Goal: Transaction & Acquisition: Purchase product/service

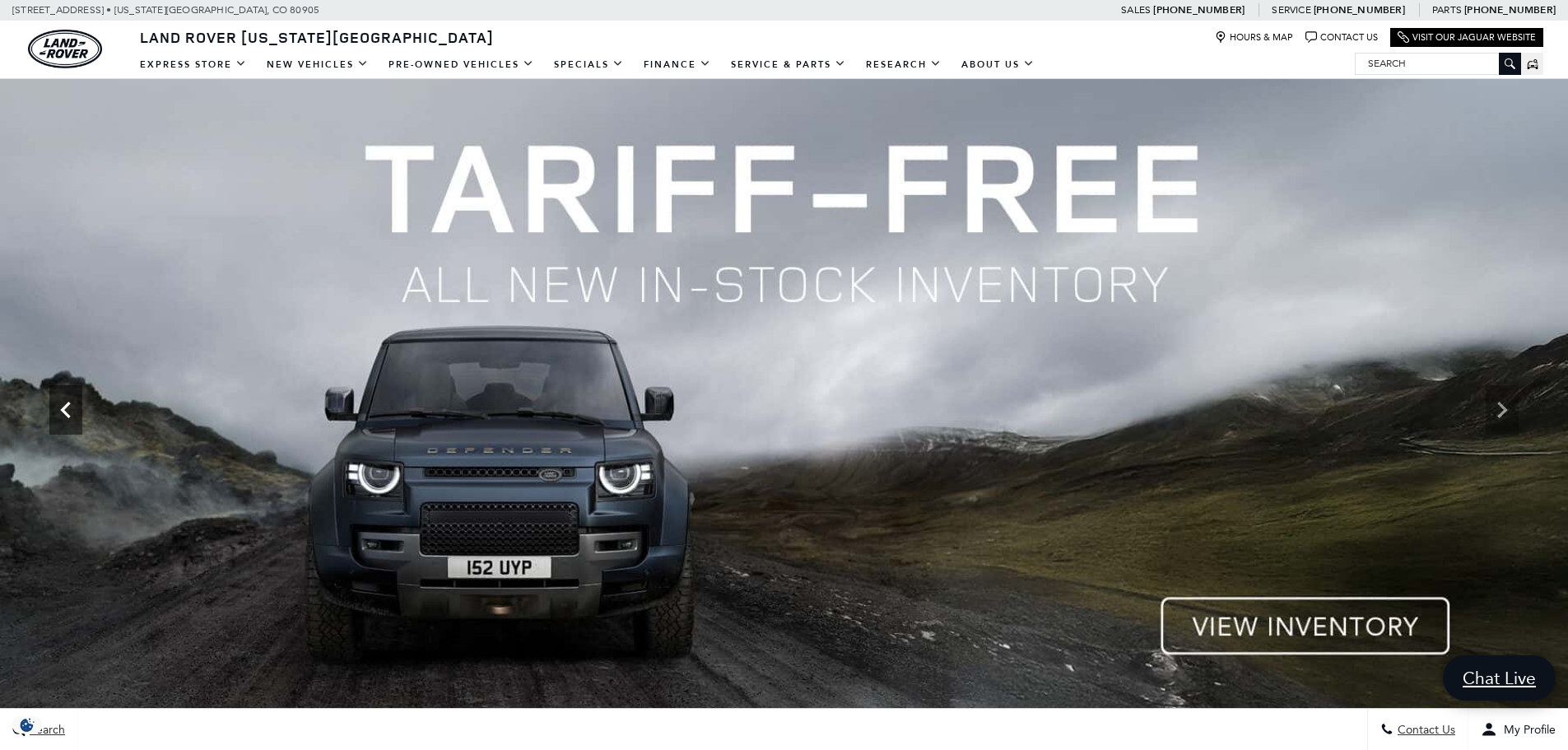
click at [52, 407] on icon "Previous" at bounding box center [66, 410] width 33 height 33
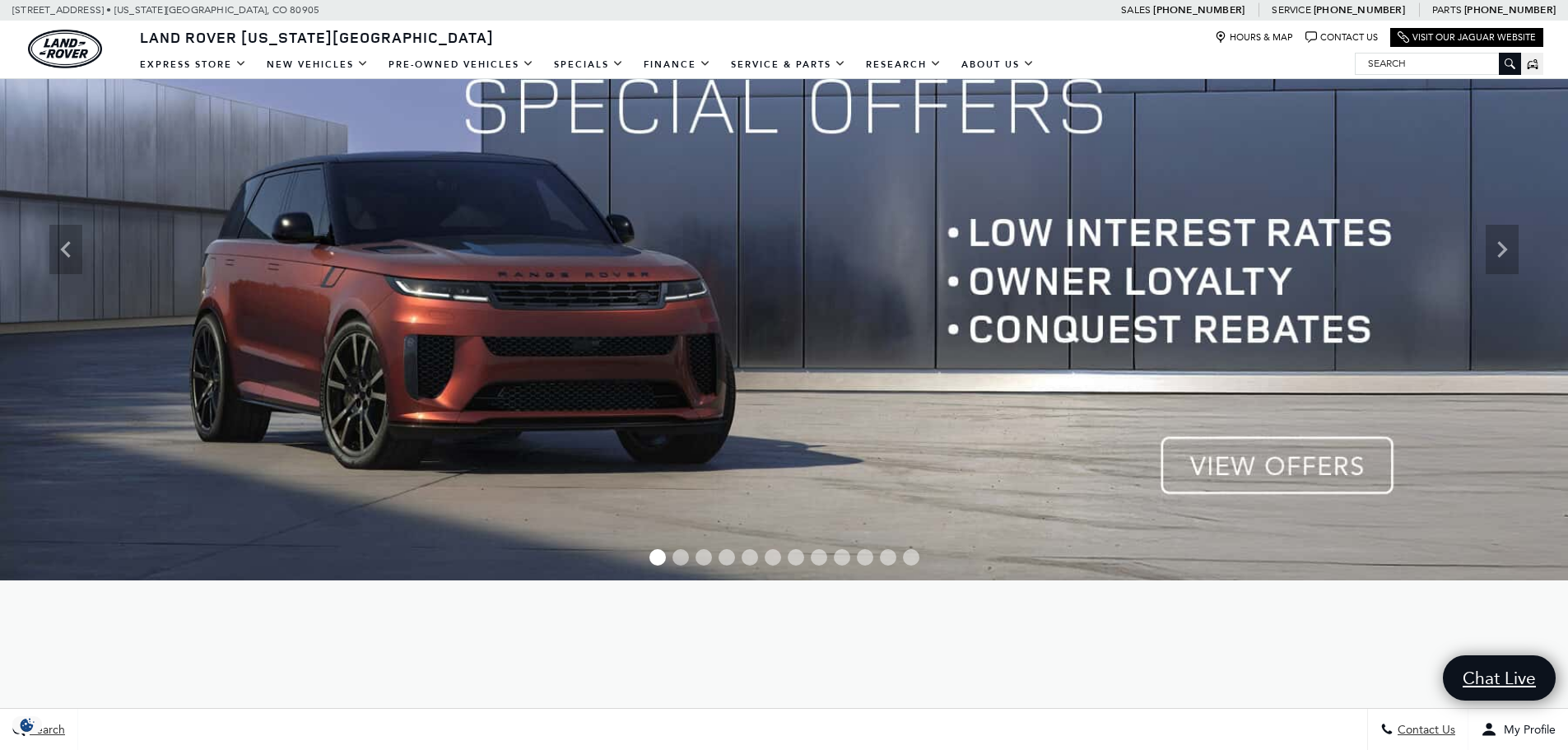
scroll to position [164, 0]
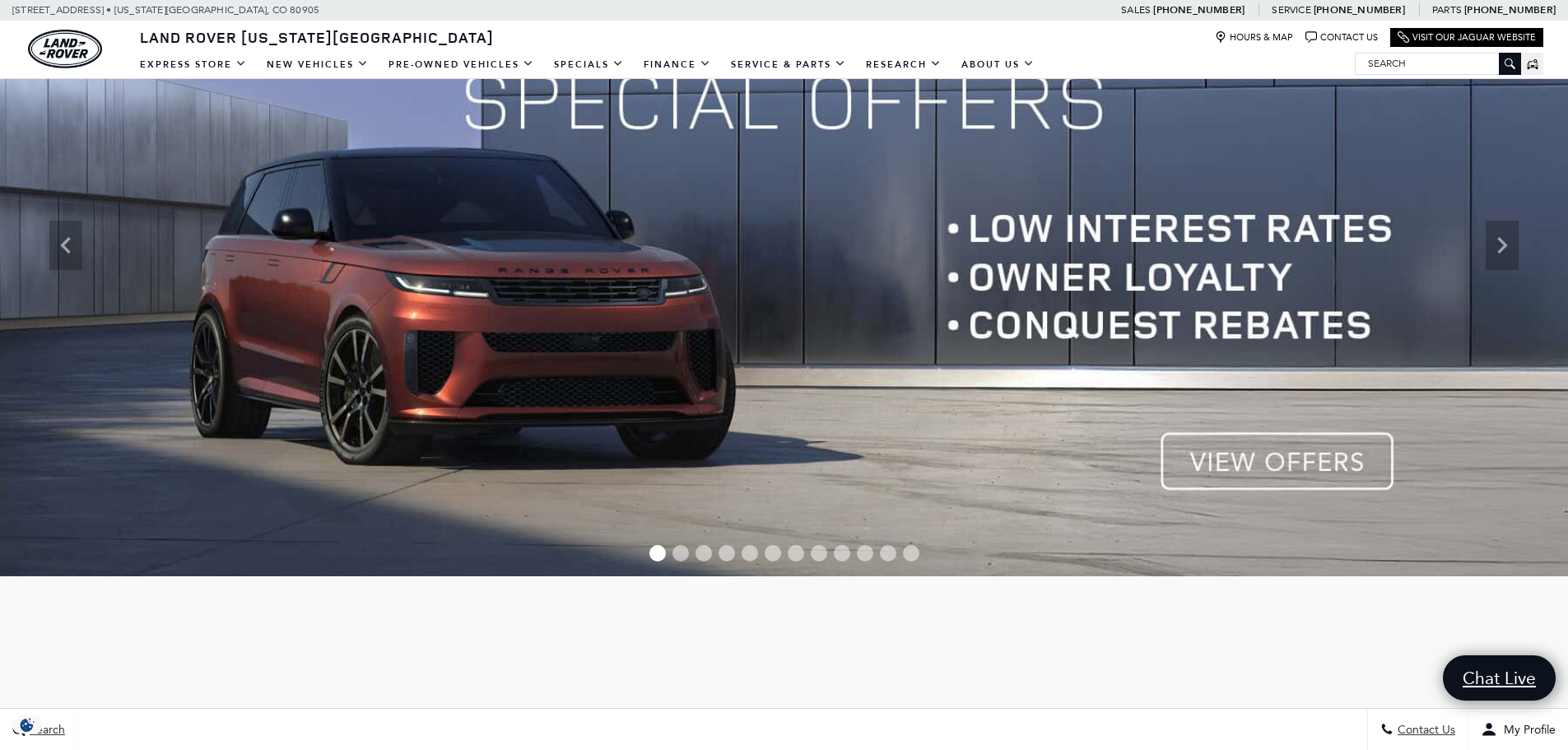
click at [1279, 477] on img at bounding box center [784, 244] width 1568 height 662
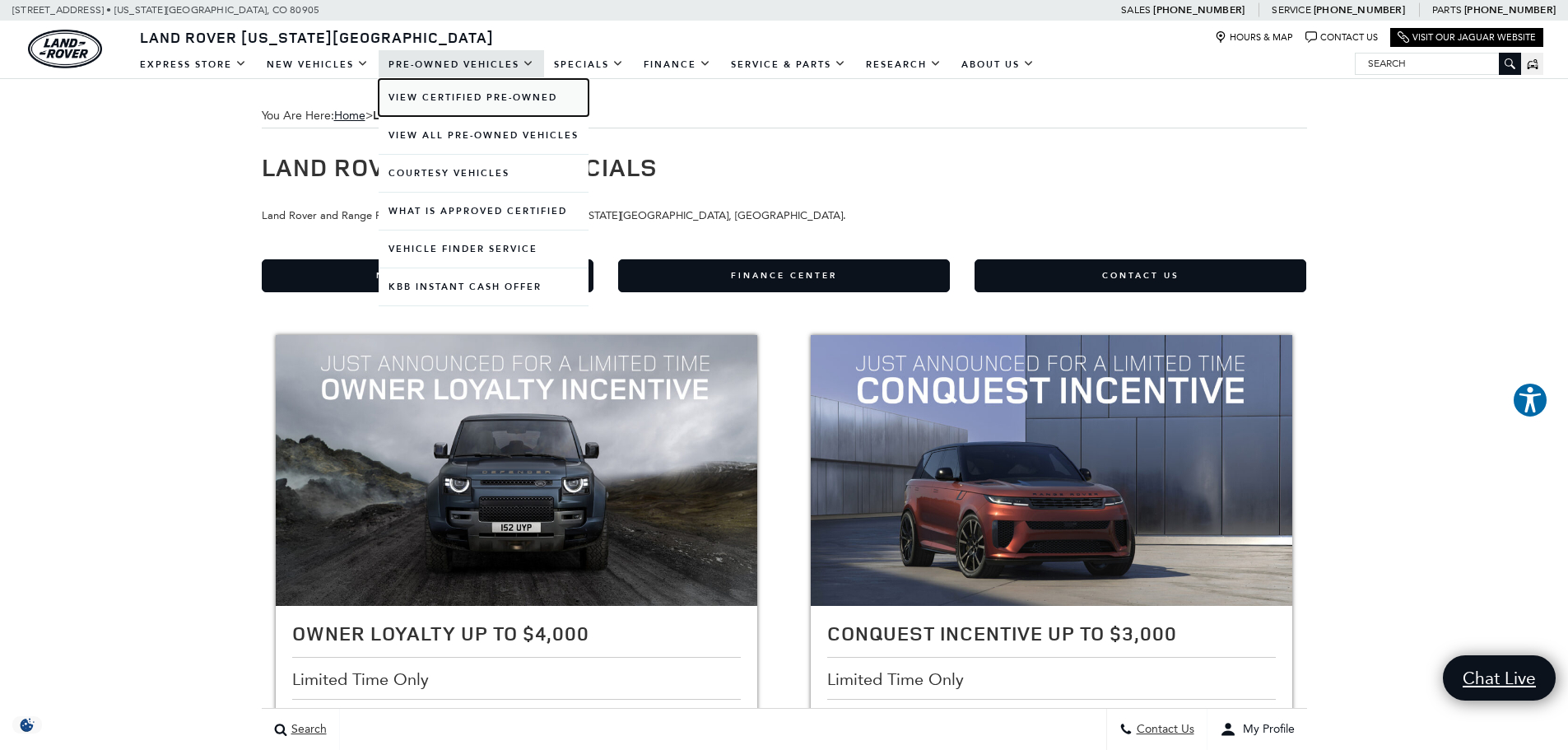
click at [502, 106] on link "View Certified Pre-Owned" at bounding box center [483, 98] width 210 height 37
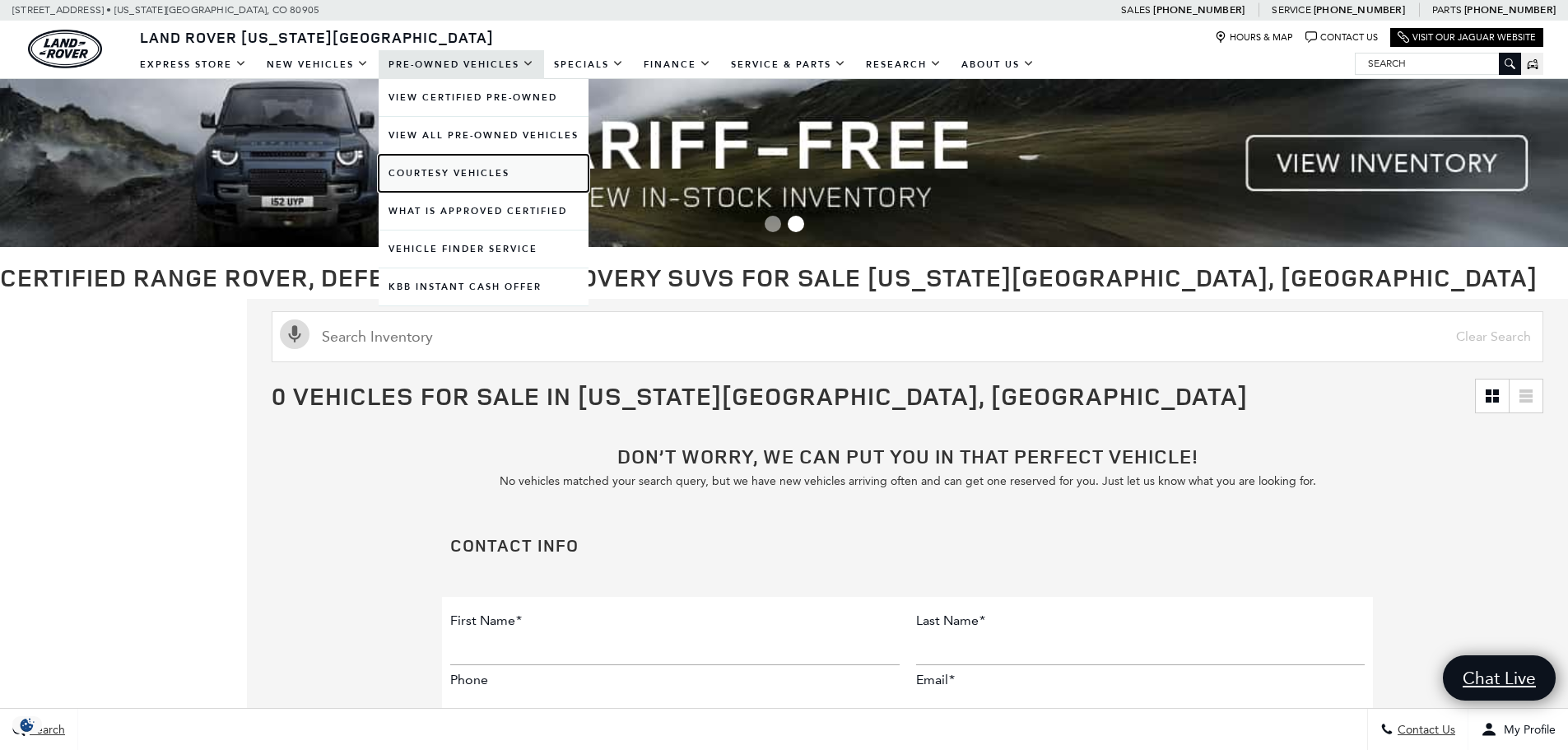
click at [472, 178] on link "Courtesy Vehicles" at bounding box center [483, 173] width 210 height 37
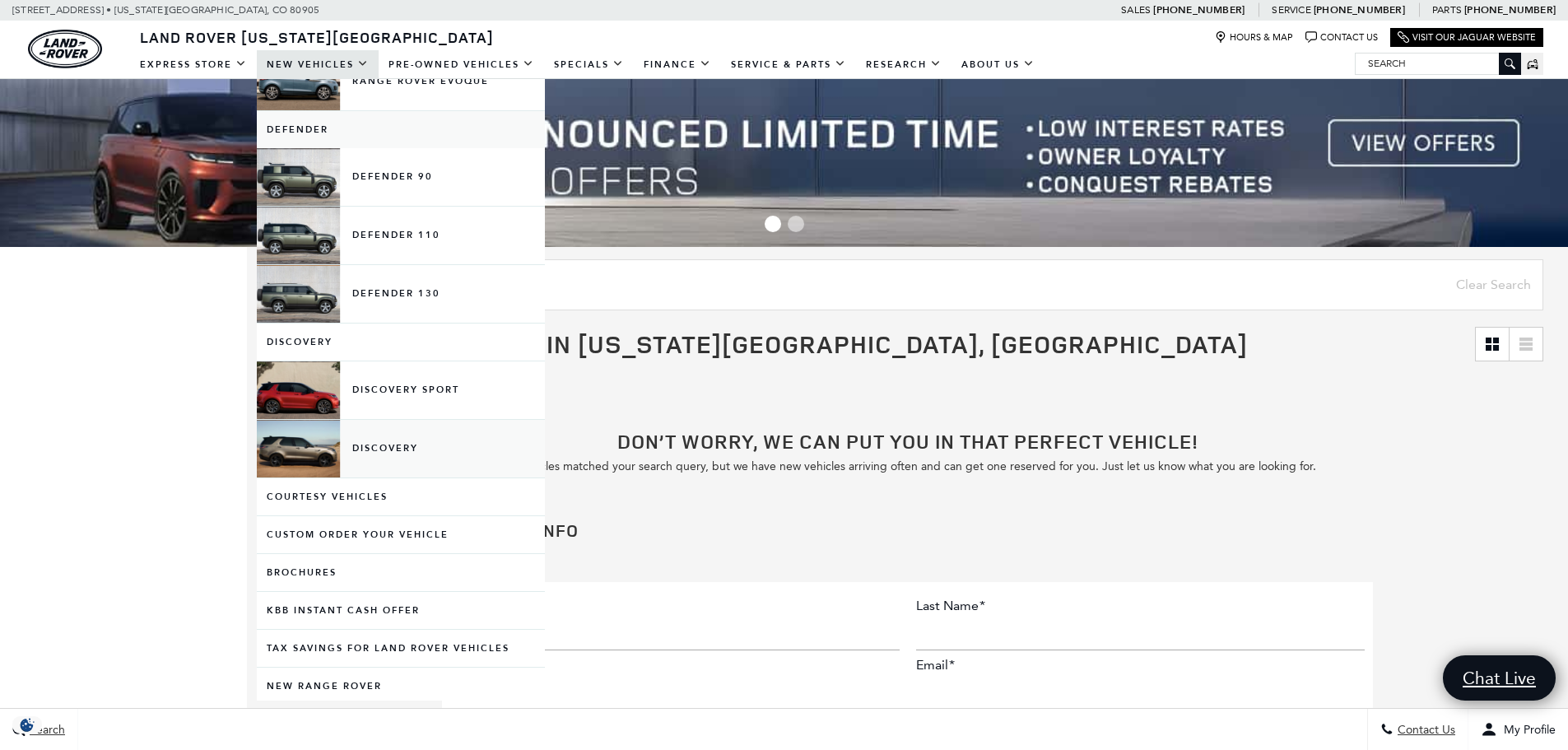
scroll to position [330, 0]
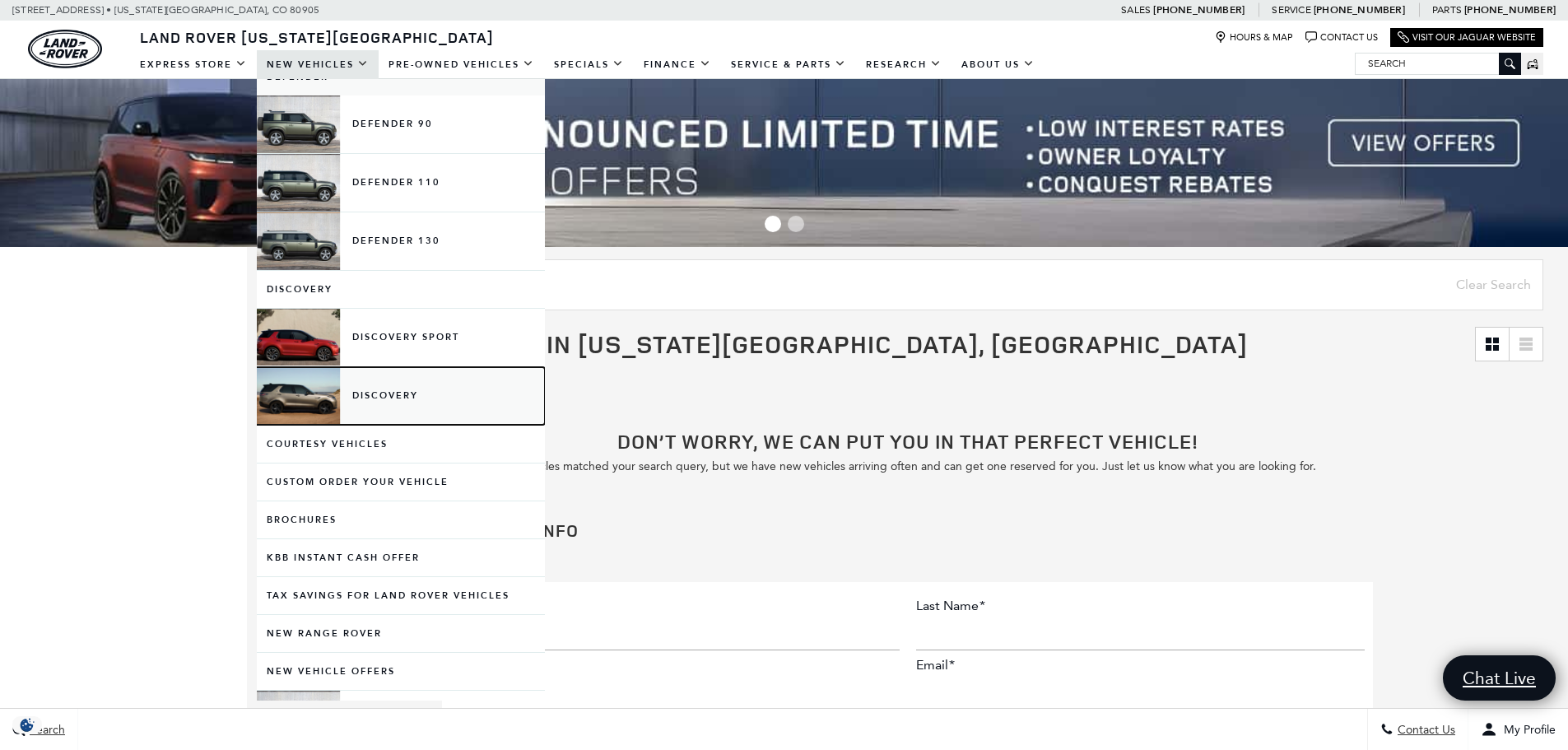
click at [379, 411] on link "Discovery" at bounding box center [401, 396] width 288 height 58
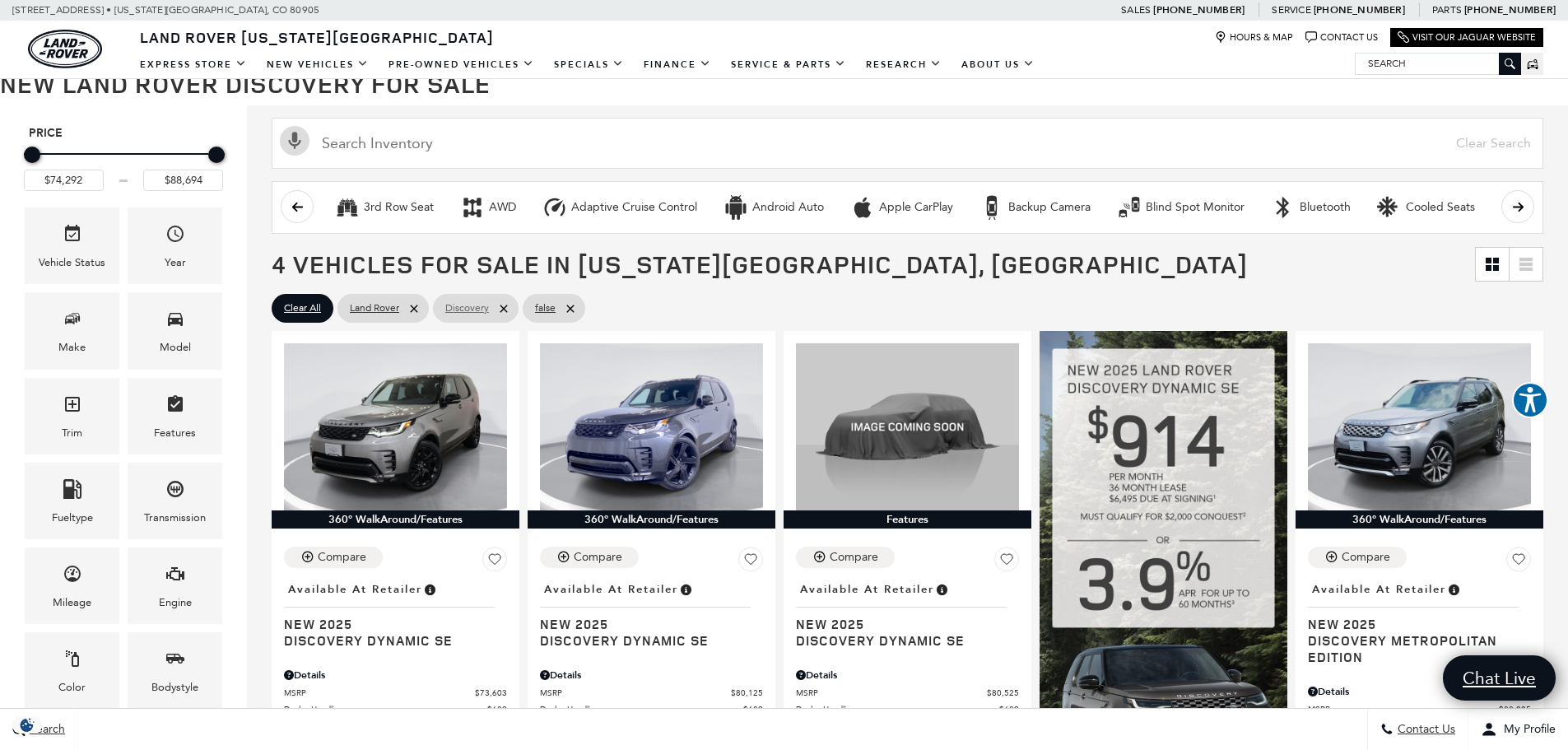
scroll to position [164, 0]
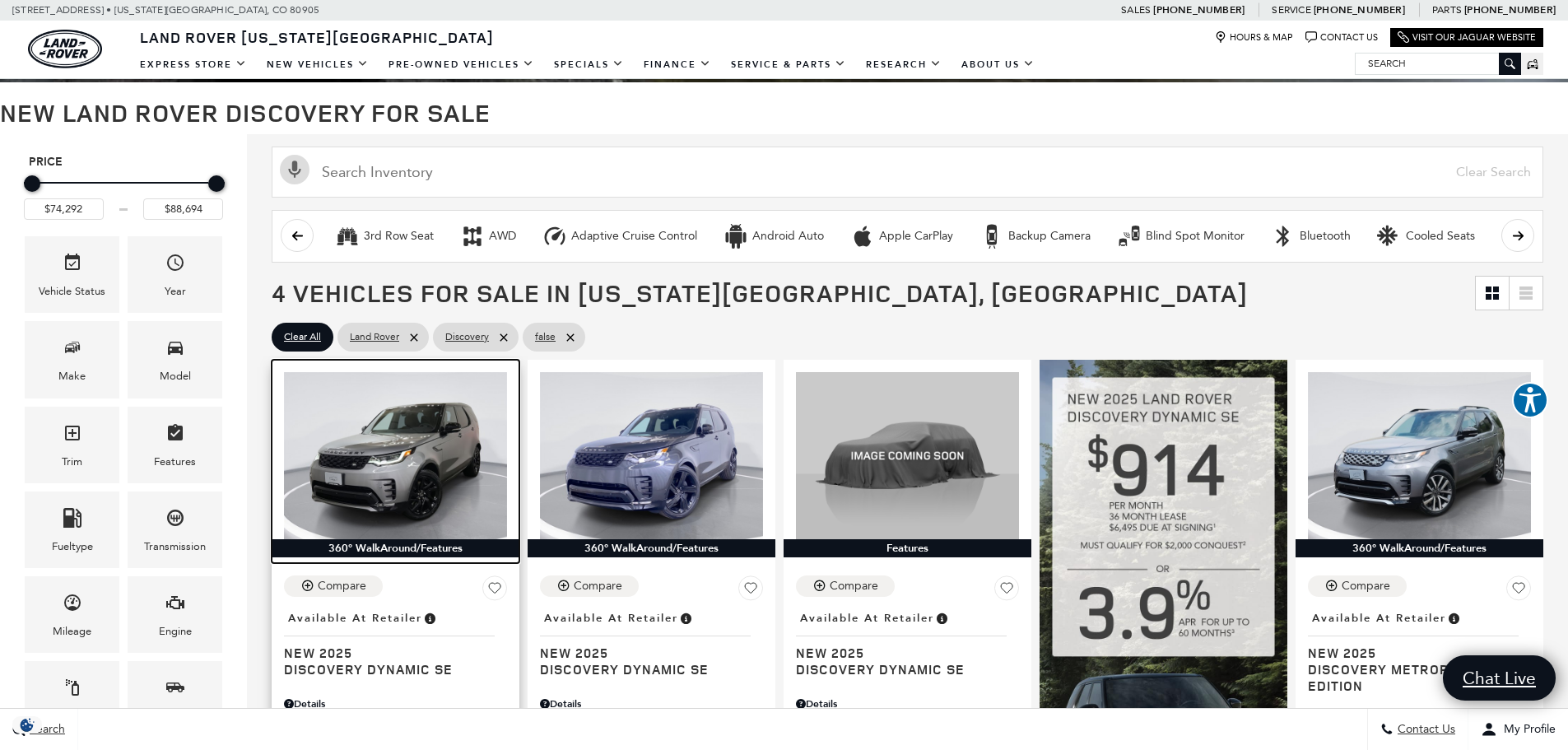
click at [462, 427] on img at bounding box center [395, 456] width 223 height 167
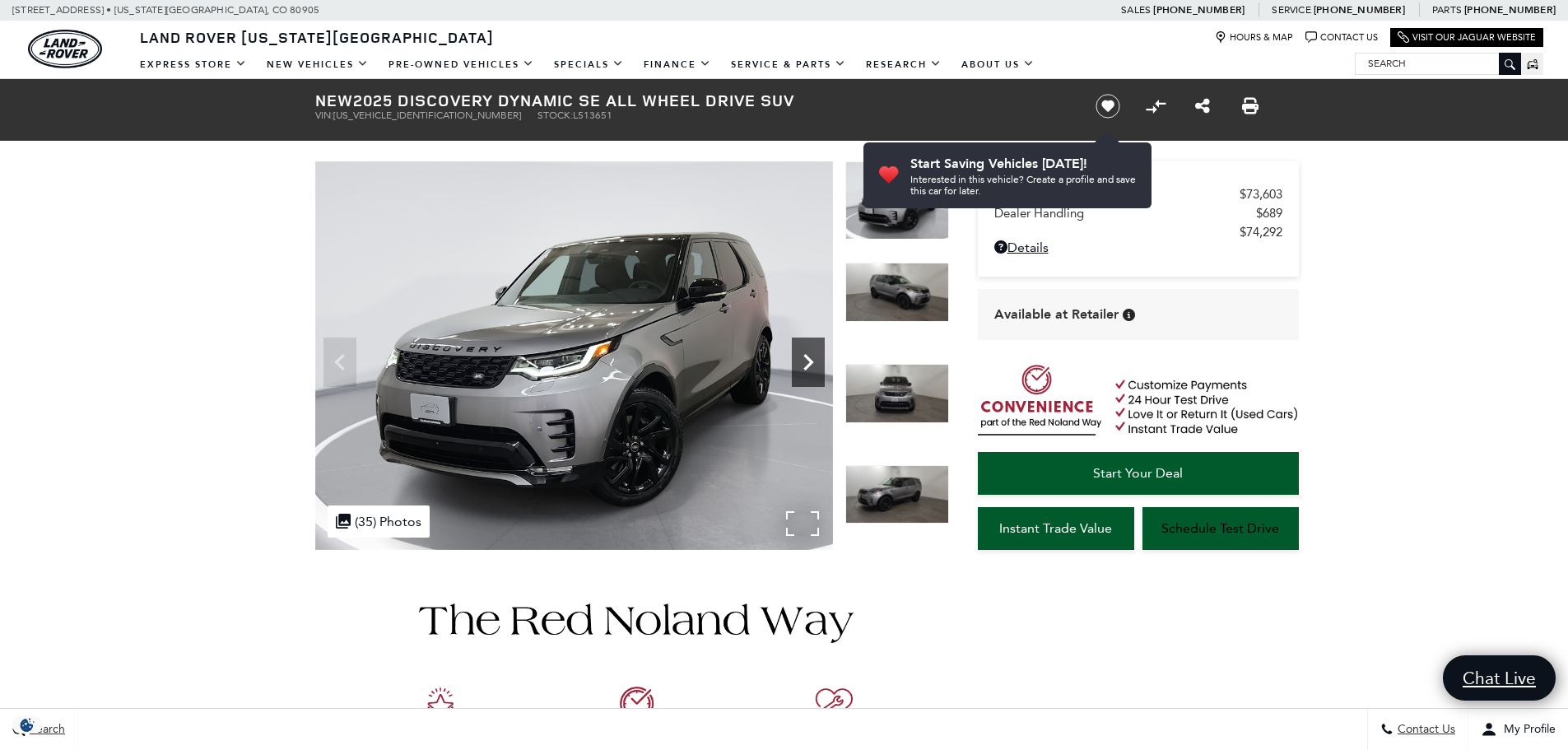
click at [804, 360] on icon "Next" at bounding box center [808, 363] width 33 height 33
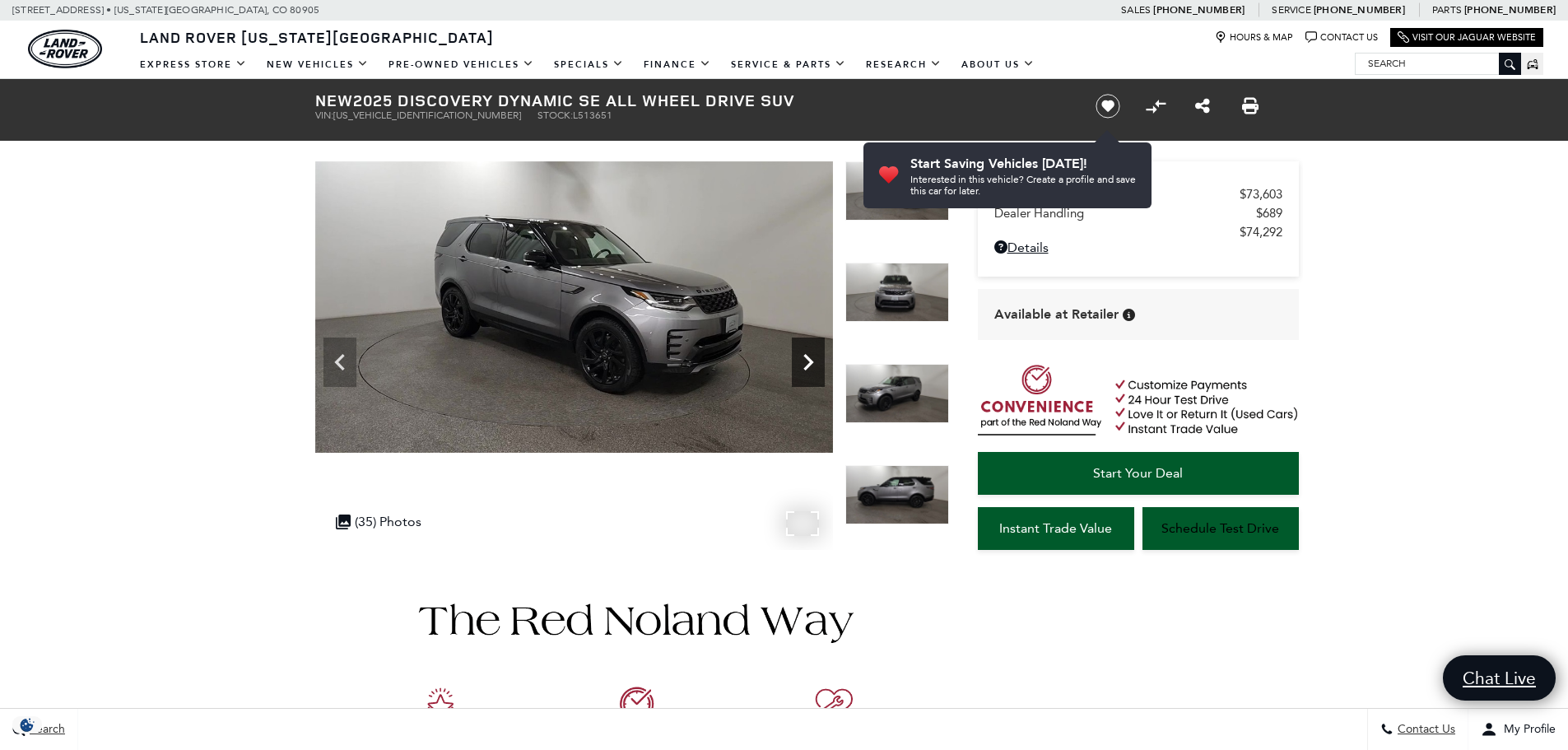
click at [804, 360] on icon "Next" at bounding box center [808, 363] width 33 height 33
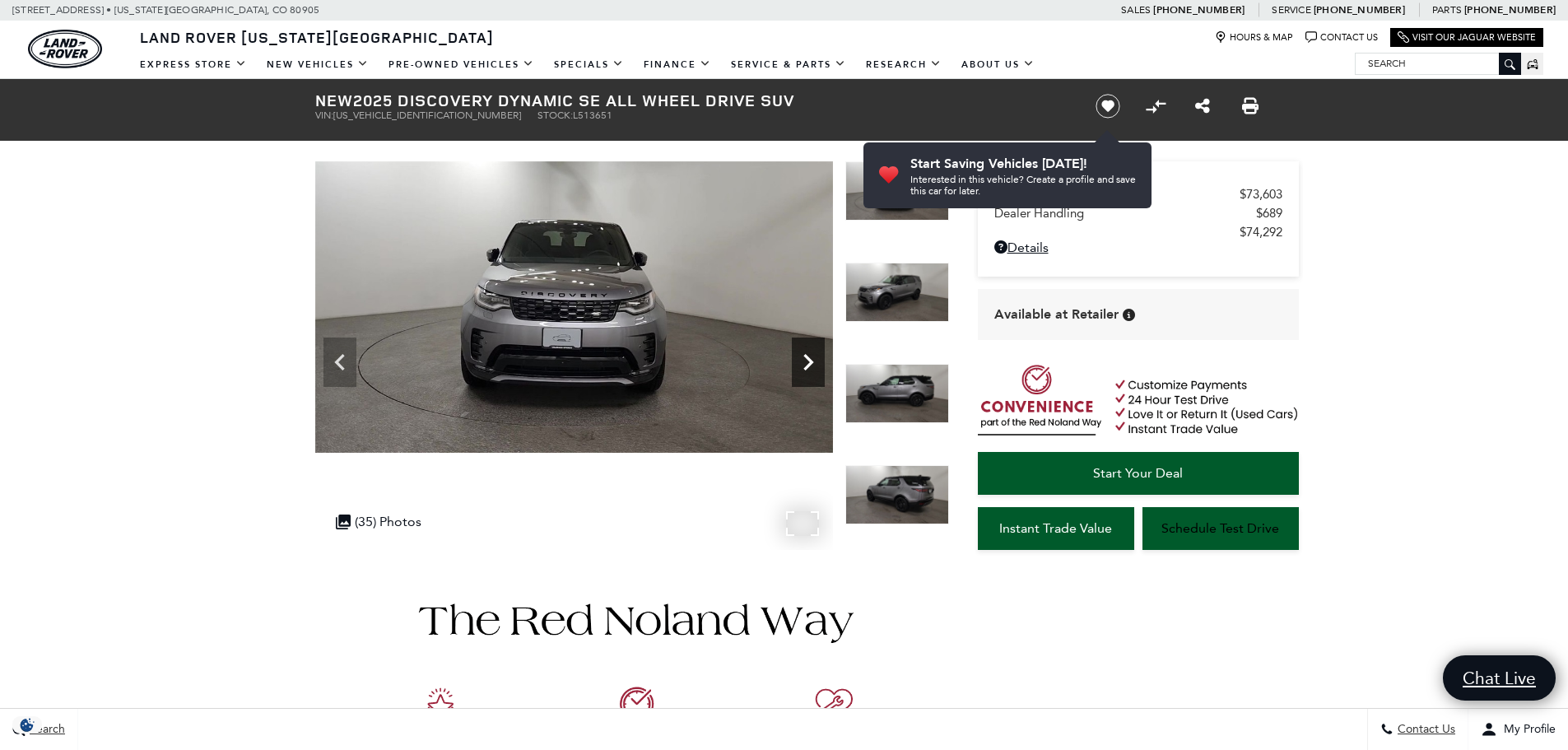
click at [804, 360] on icon "Next" at bounding box center [808, 363] width 33 height 33
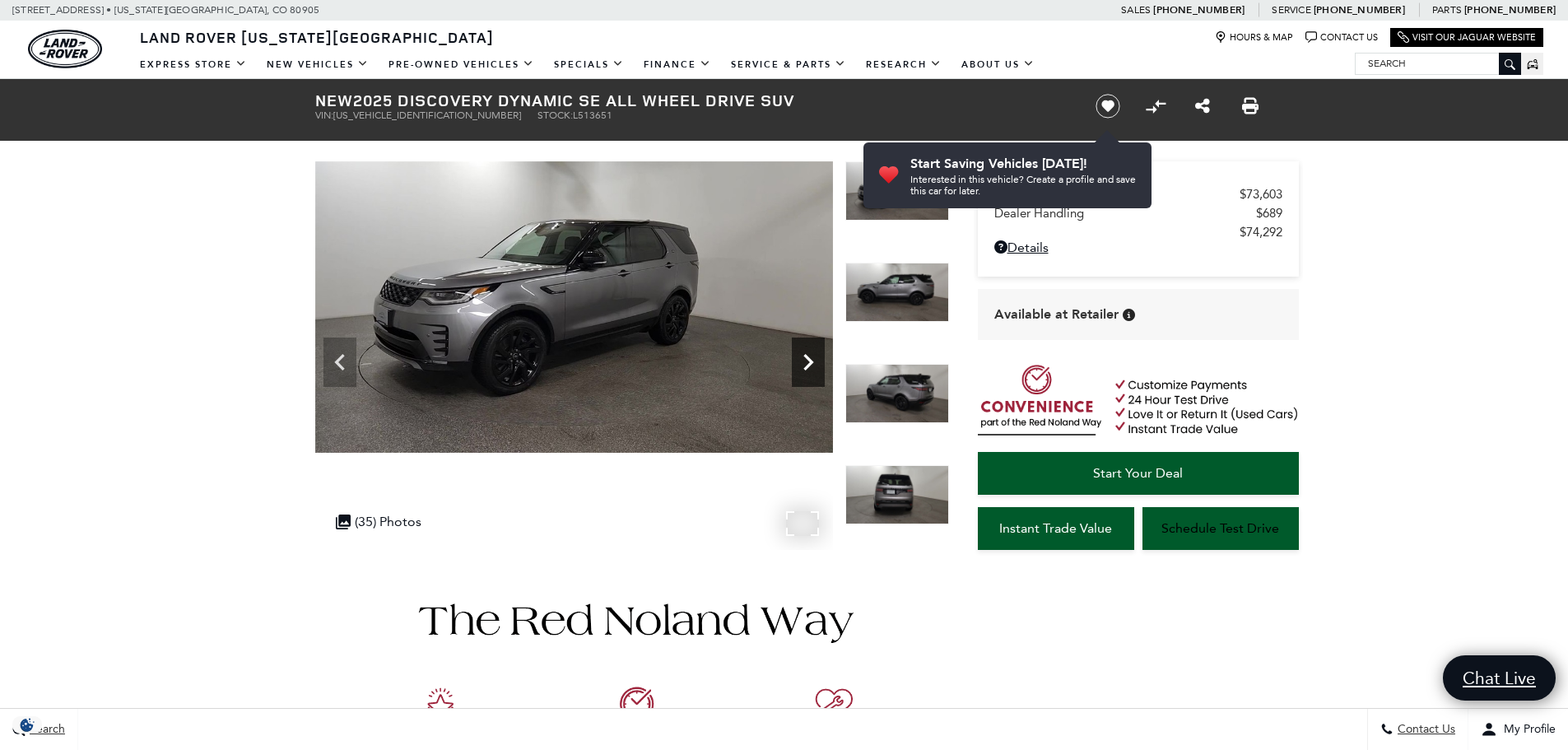
click at [804, 360] on icon "Next" at bounding box center [808, 363] width 33 height 33
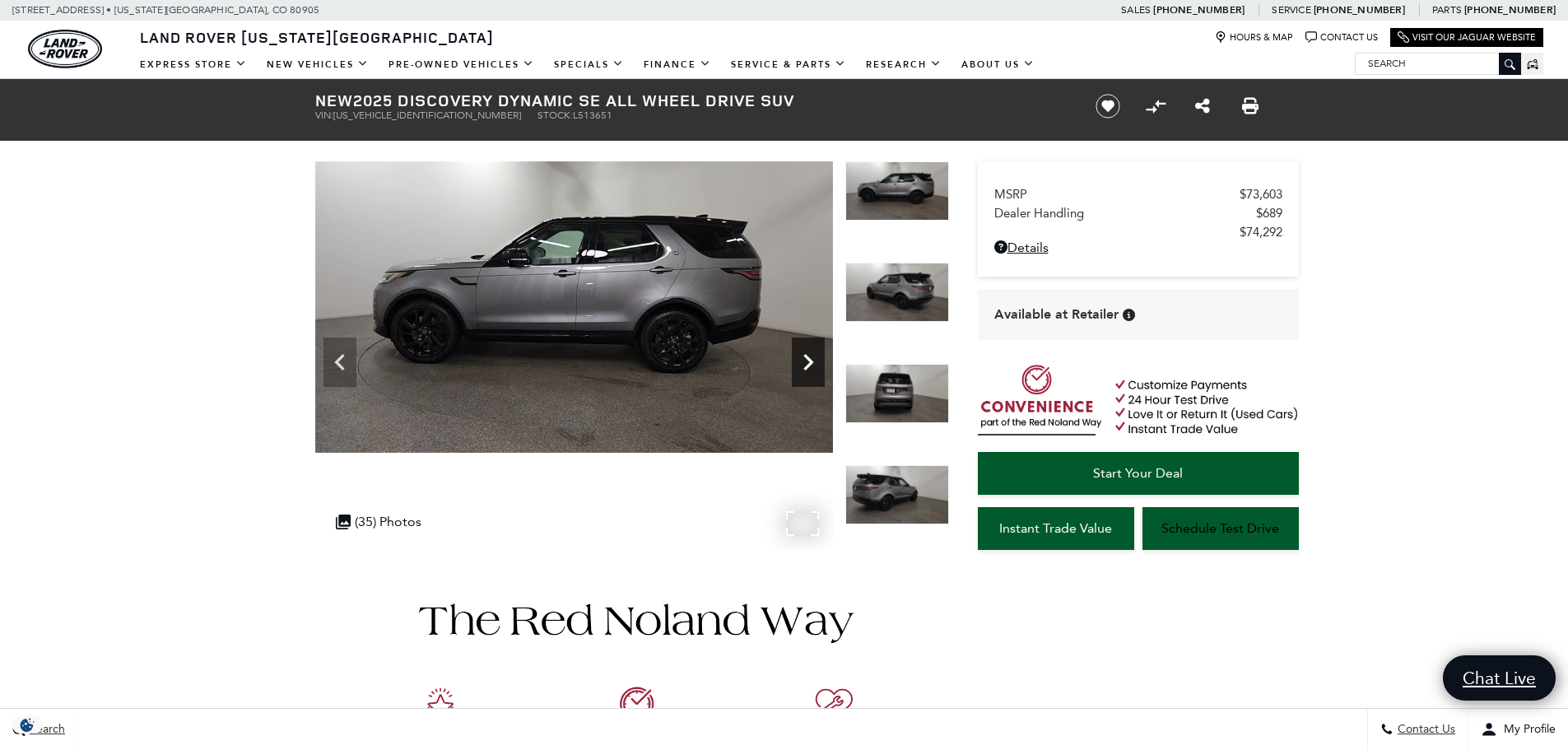
click at [804, 360] on icon "Next" at bounding box center [808, 363] width 33 height 33
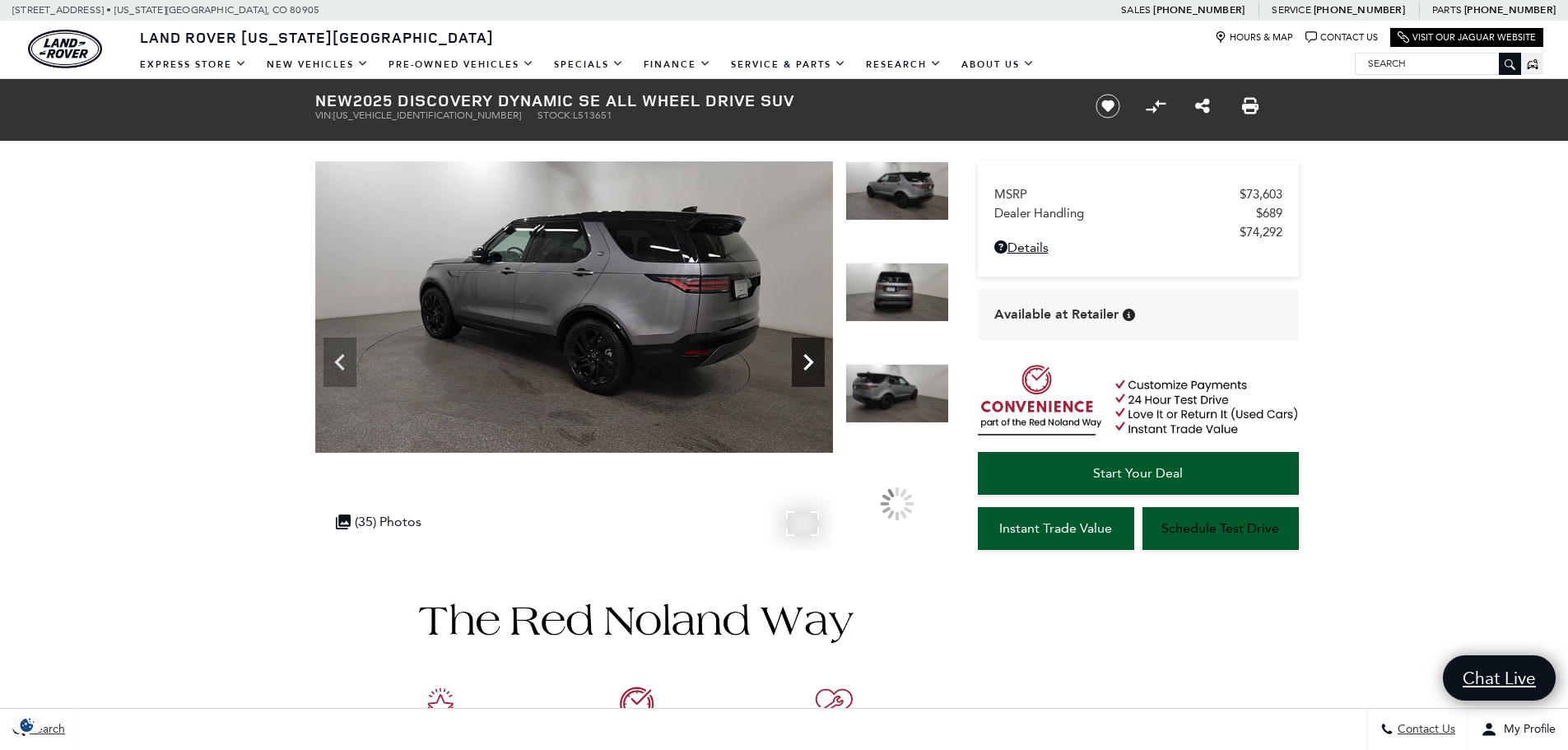
click at [804, 360] on icon "Next" at bounding box center [808, 363] width 33 height 33
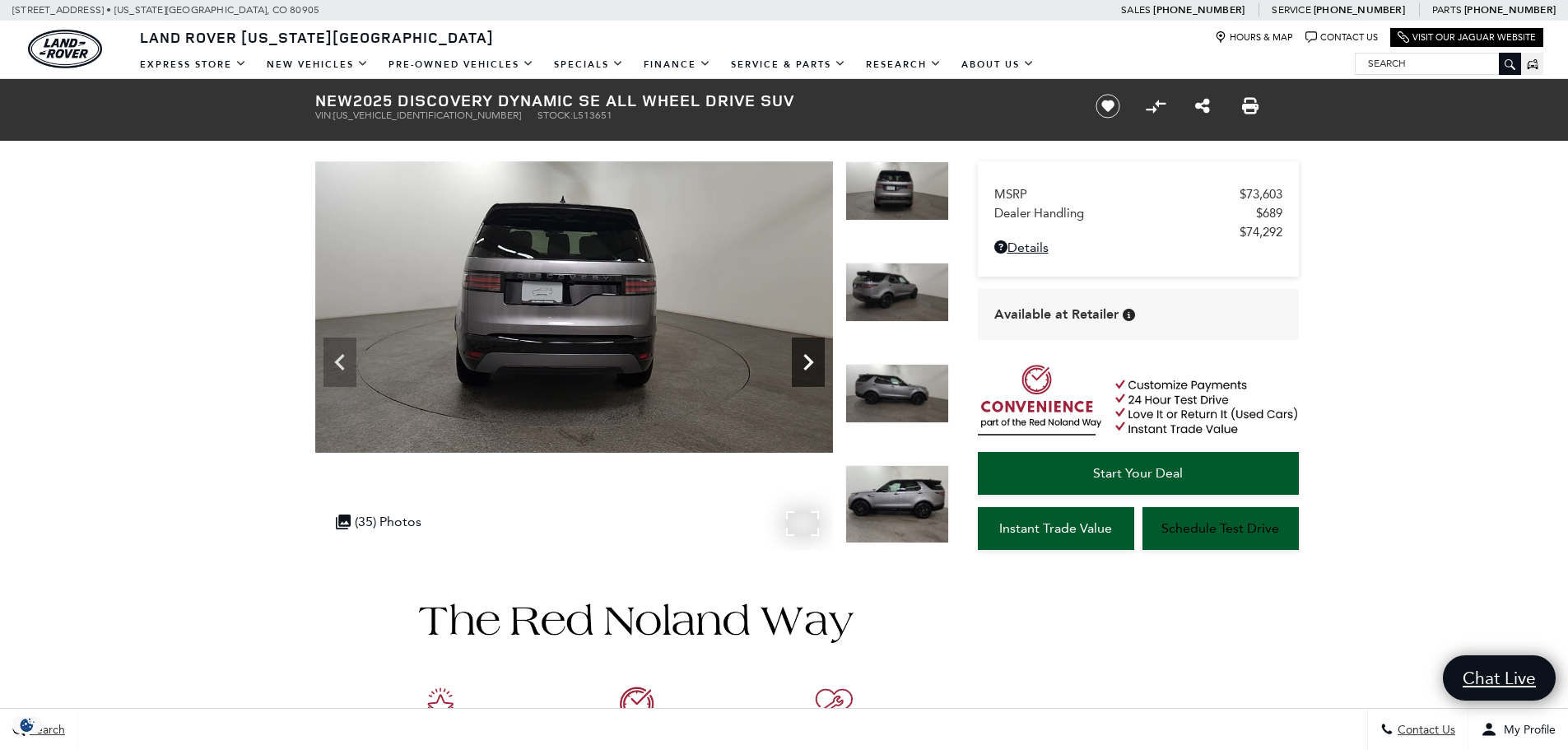
click at [804, 360] on icon "Next" at bounding box center [808, 363] width 33 height 33
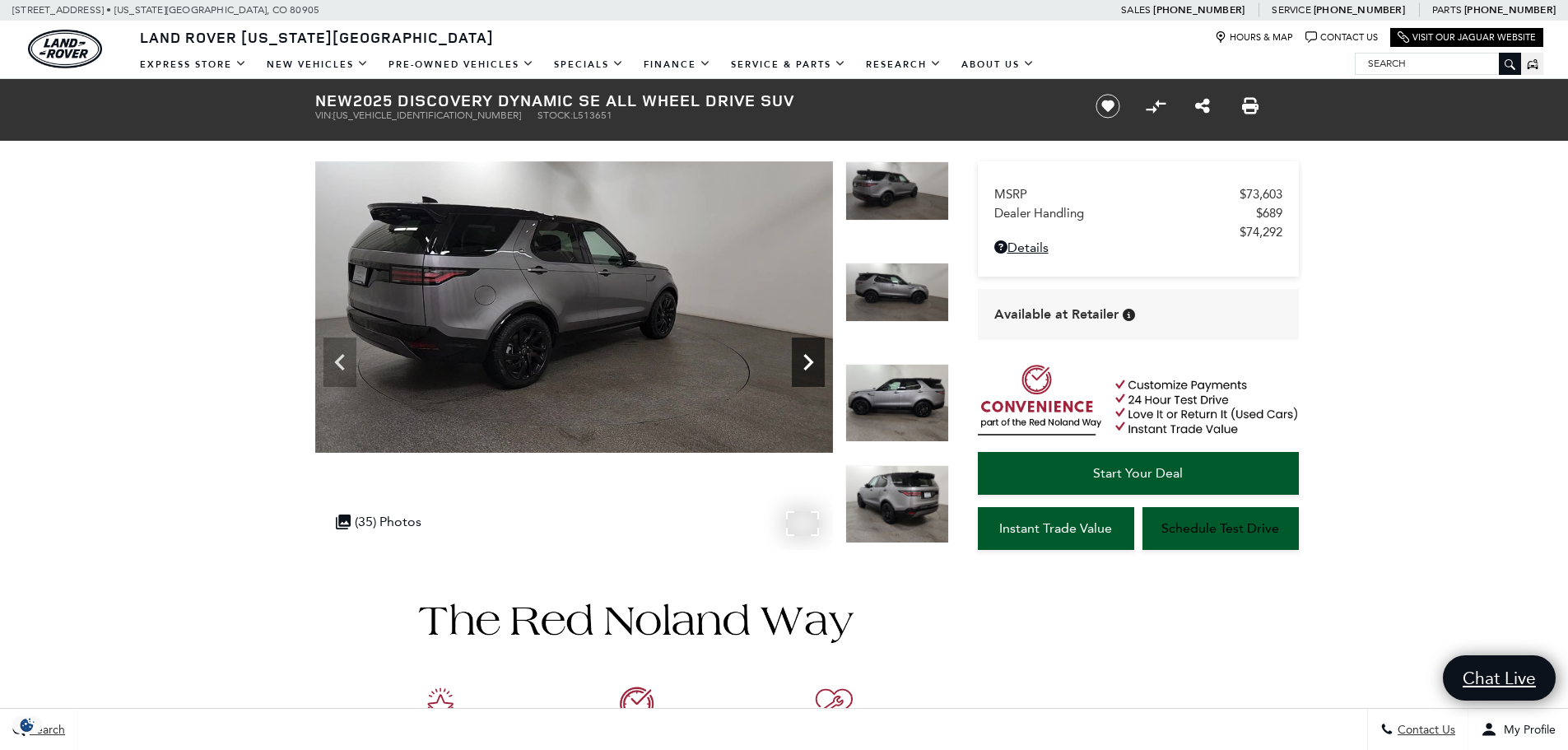
click at [804, 360] on icon "Next" at bounding box center [808, 363] width 33 height 33
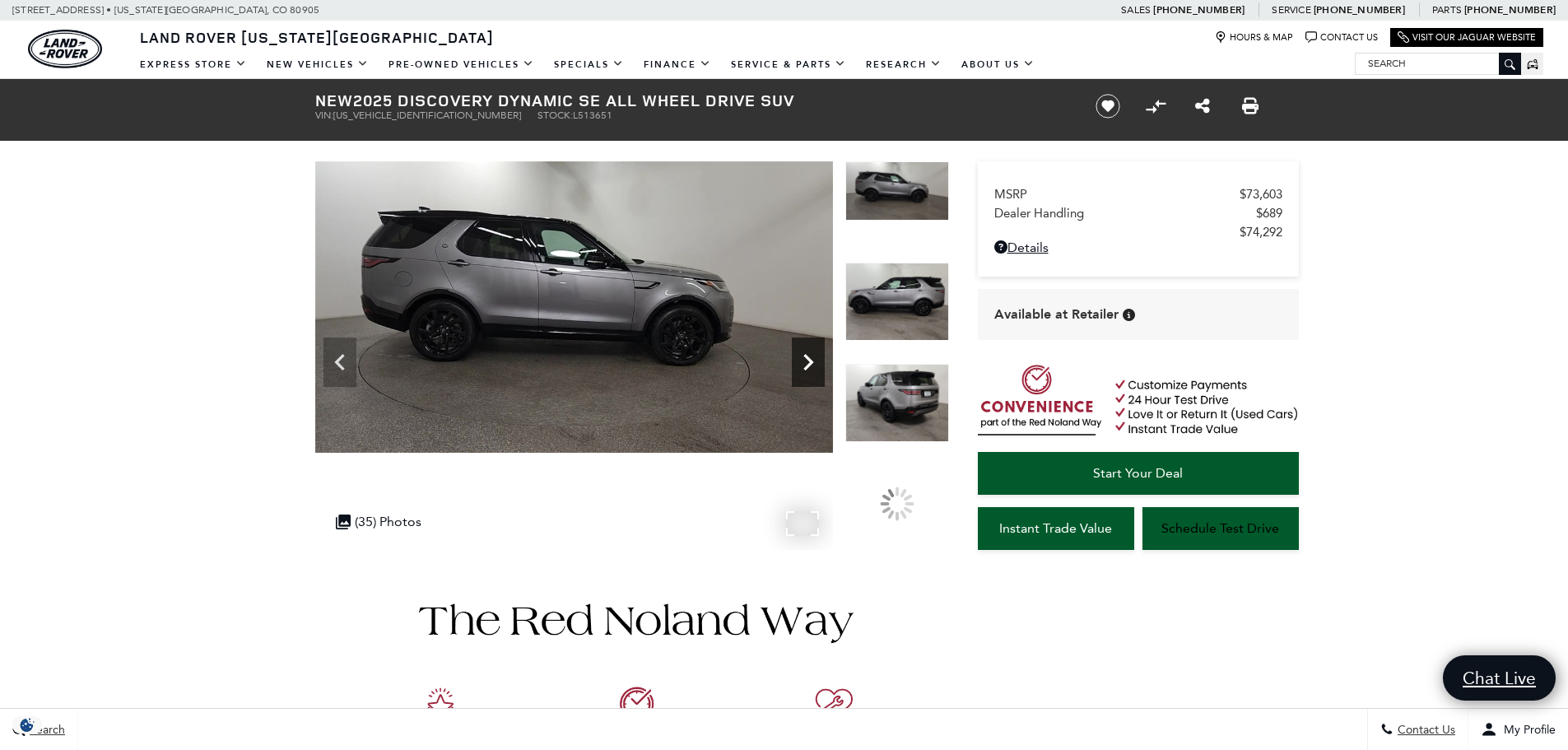
click at [804, 360] on icon "Next" at bounding box center [808, 363] width 33 height 33
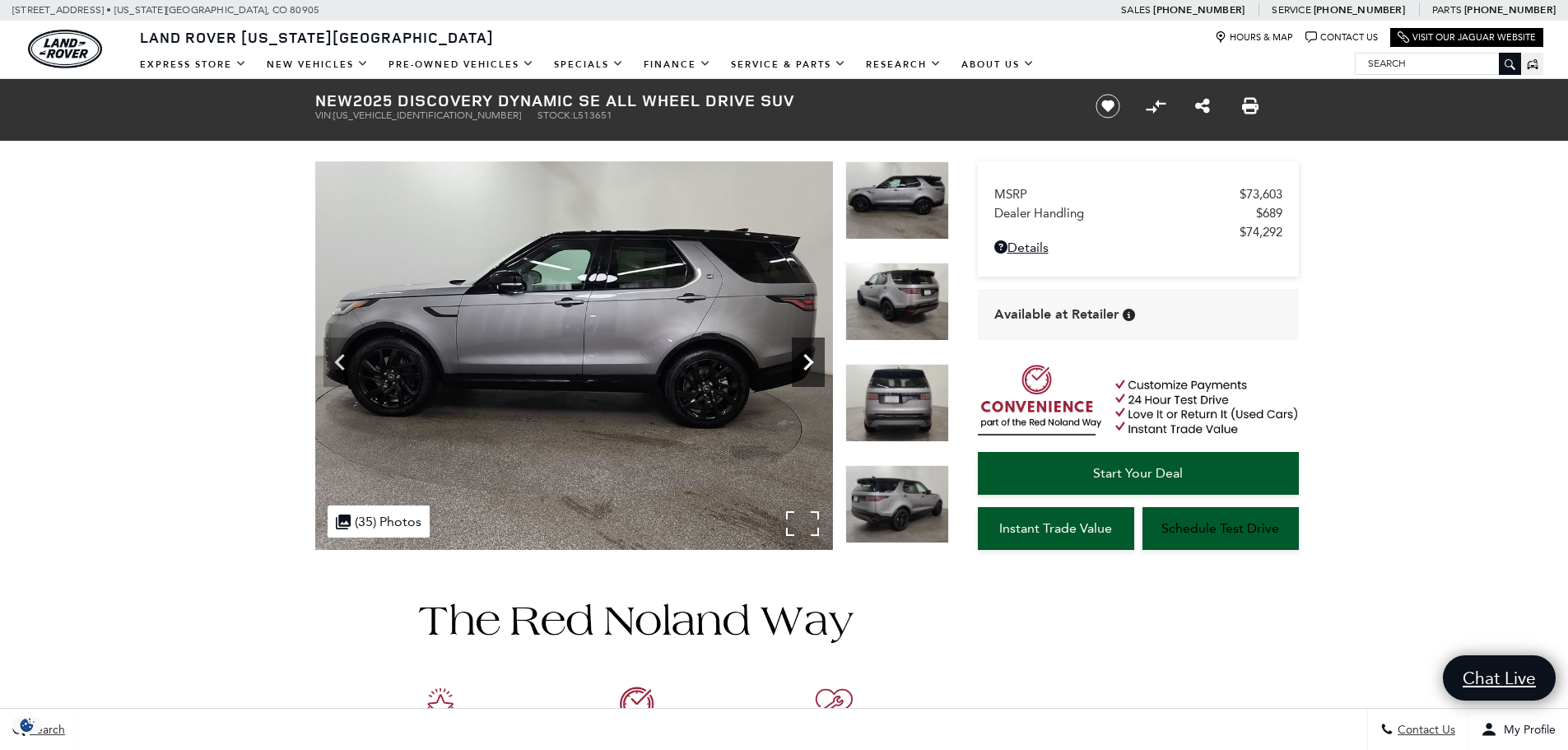
click at [804, 360] on icon "Next" at bounding box center [808, 363] width 33 height 33
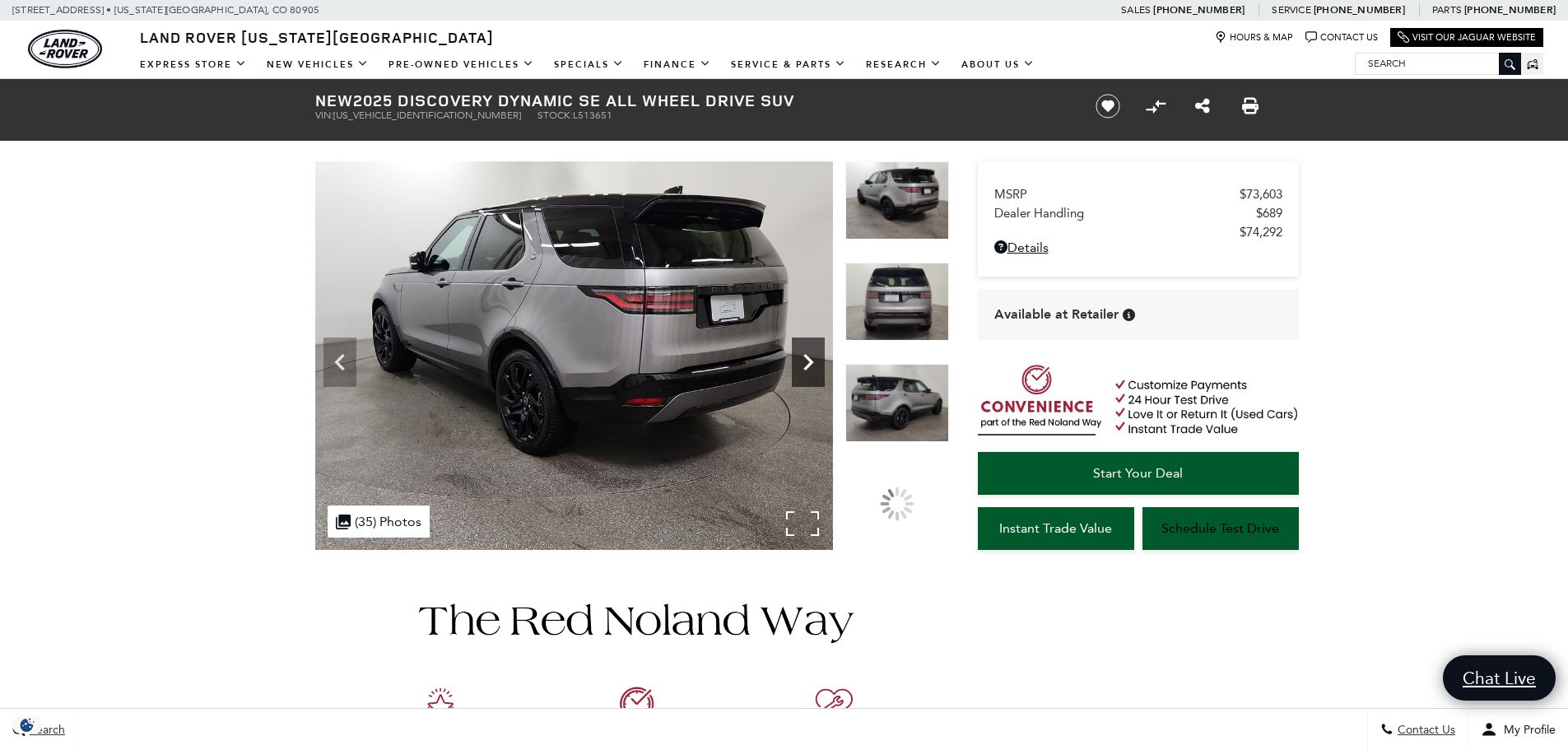
click at [804, 360] on icon "Next" at bounding box center [808, 363] width 33 height 33
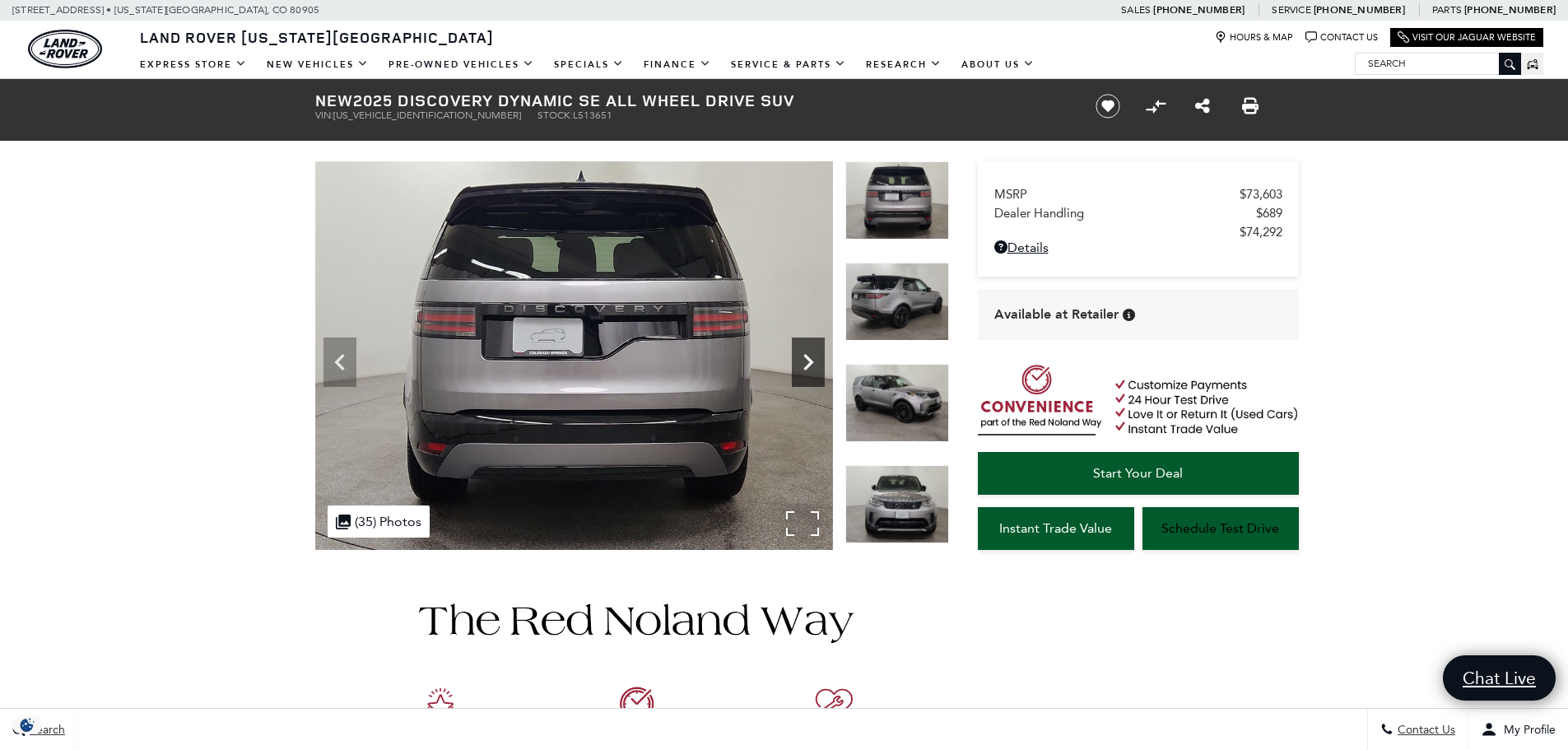
click at [804, 360] on icon "Next" at bounding box center [808, 363] width 33 height 33
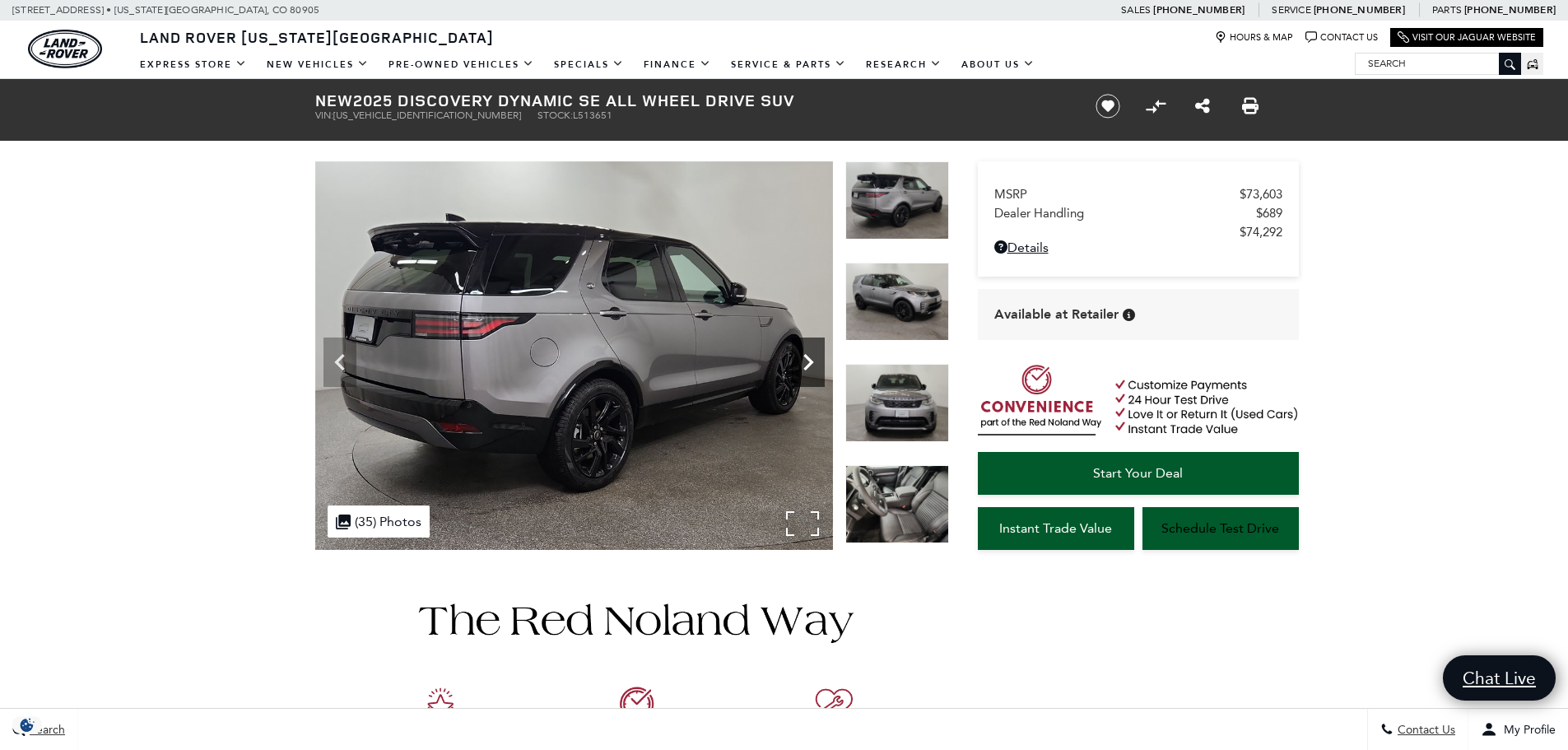
click at [804, 360] on icon "Next" at bounding box center [808, 363] width 33 height 33
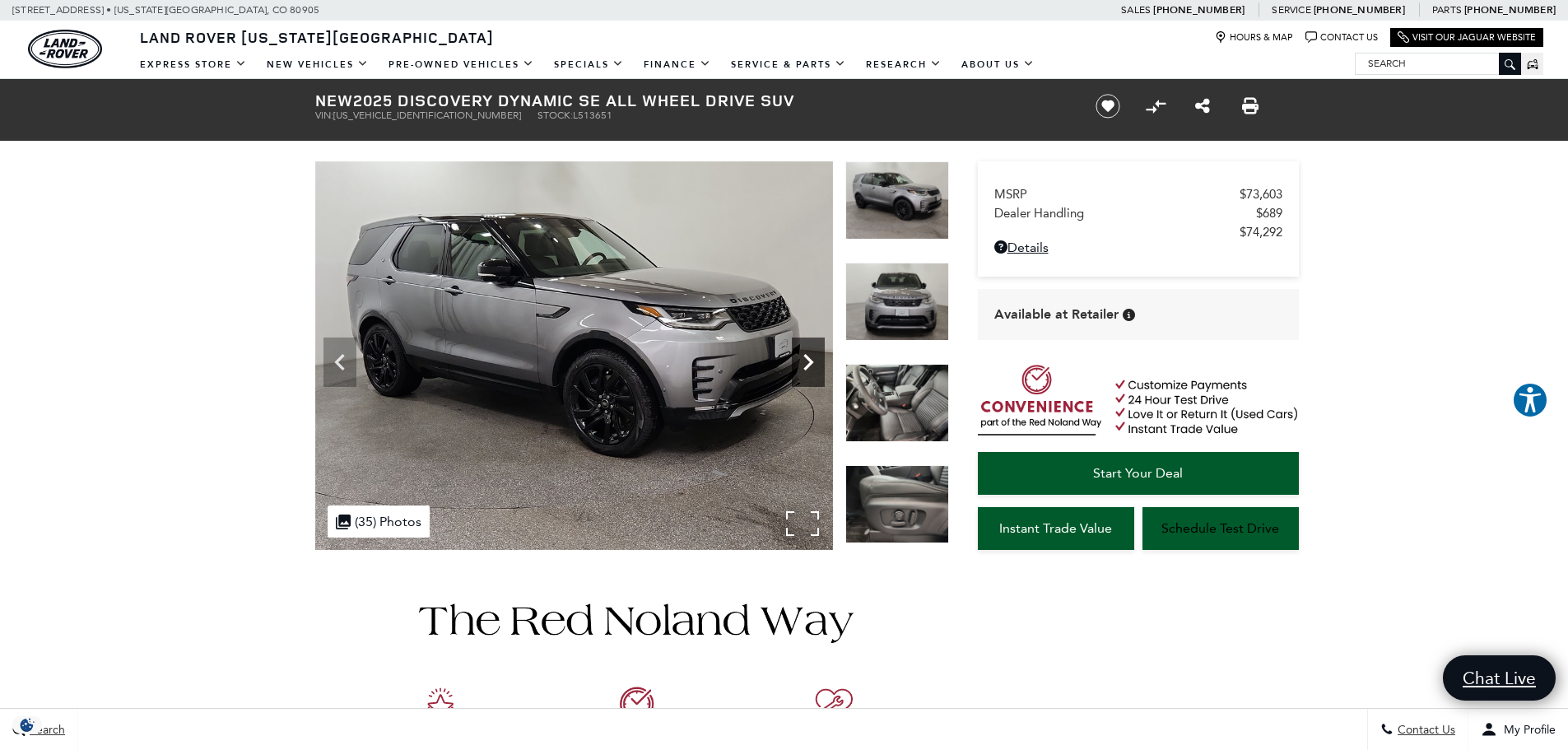
click at [804, 360] on icon "Next" at bounding box center [808, 363] width 33 height 33
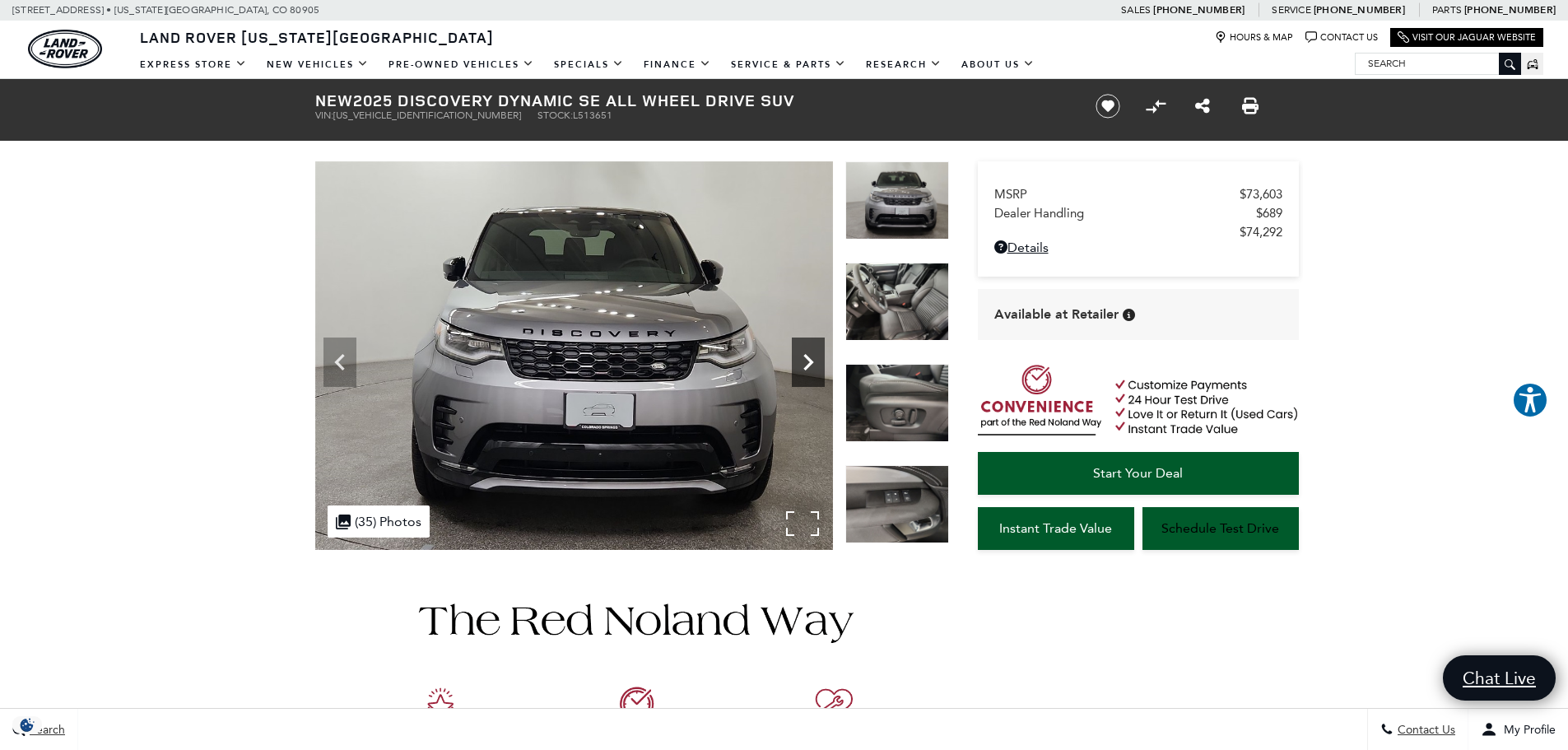
click at [804, 360] on icon "Next" at bounding box center [808, 363] width 33 height 33
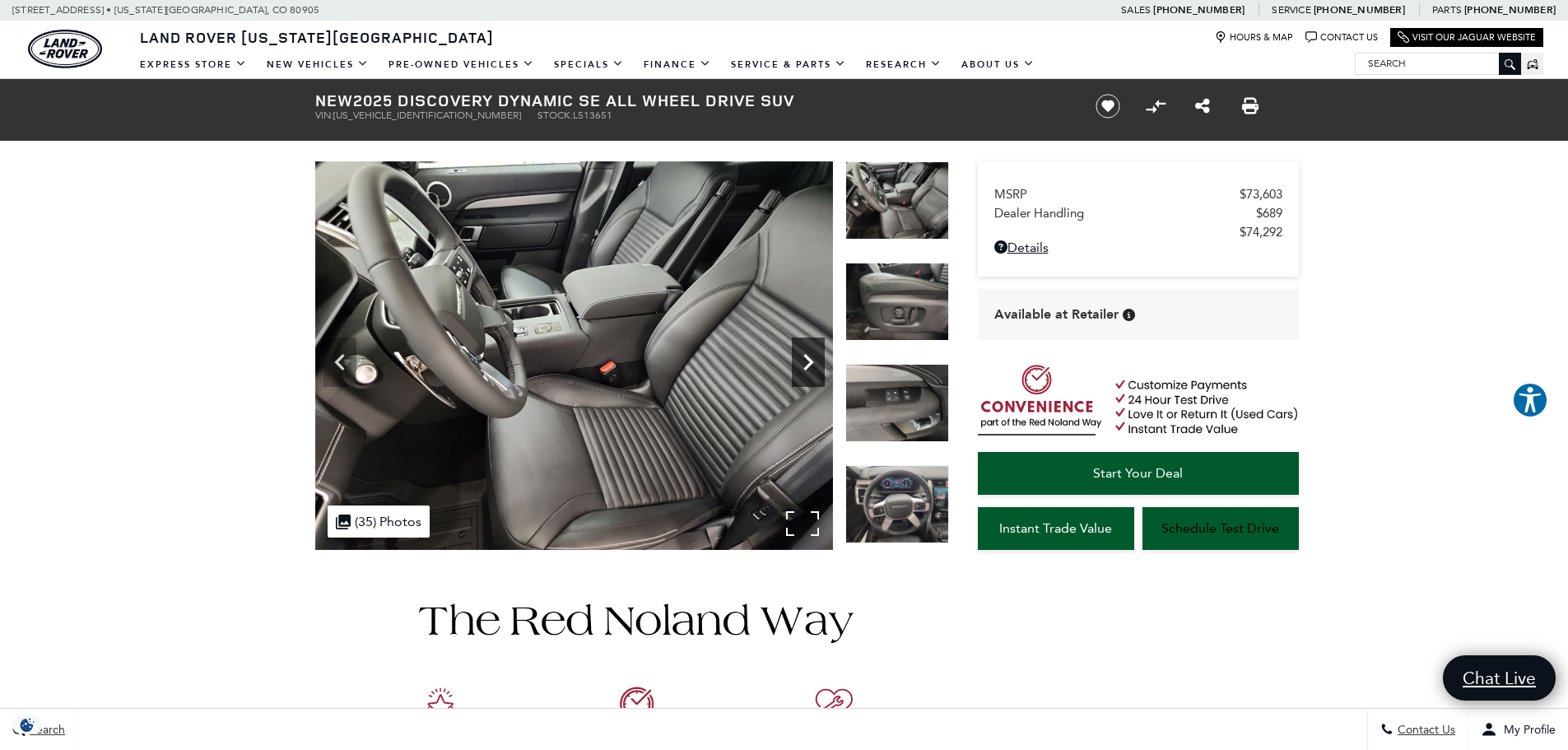
click at [804, 360] on icon "Next" at bounding box center [808, 363] width 33 height 33
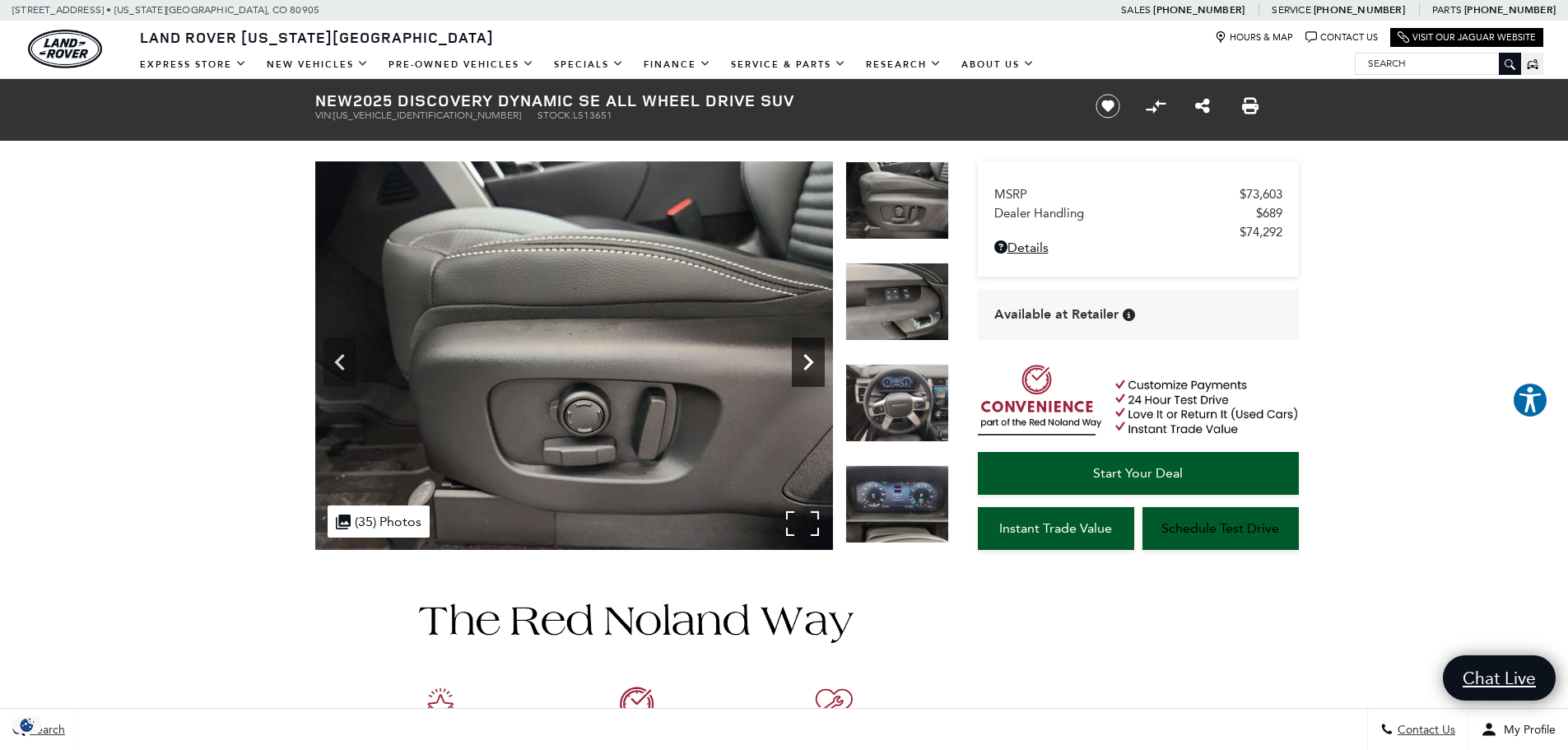
click at [804, 360] on icon "Next" at bounding box center [808, 363] width 33 height 33
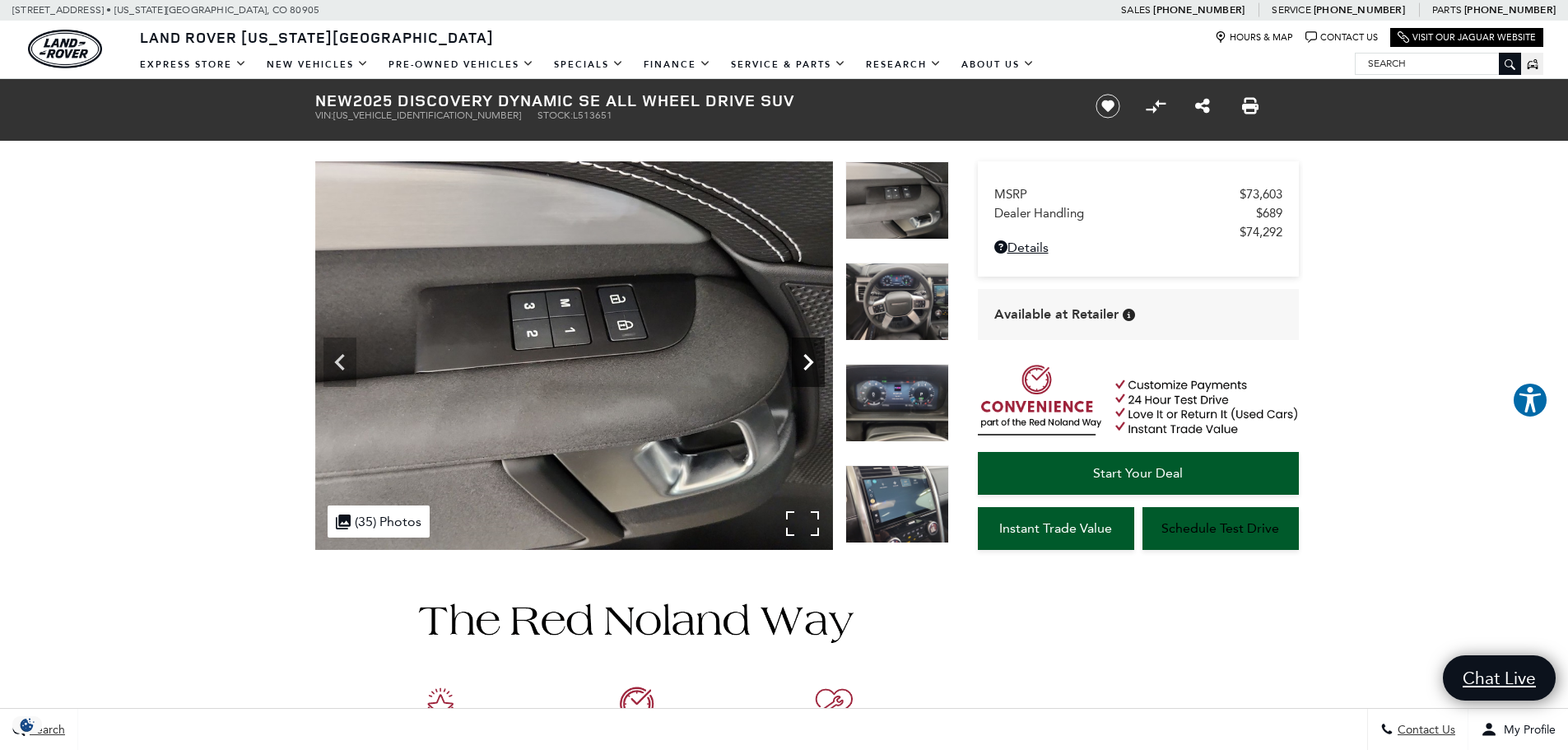
click at [804, 360] on icon "Next" at bounding box center [808, 363] width 33 height 33
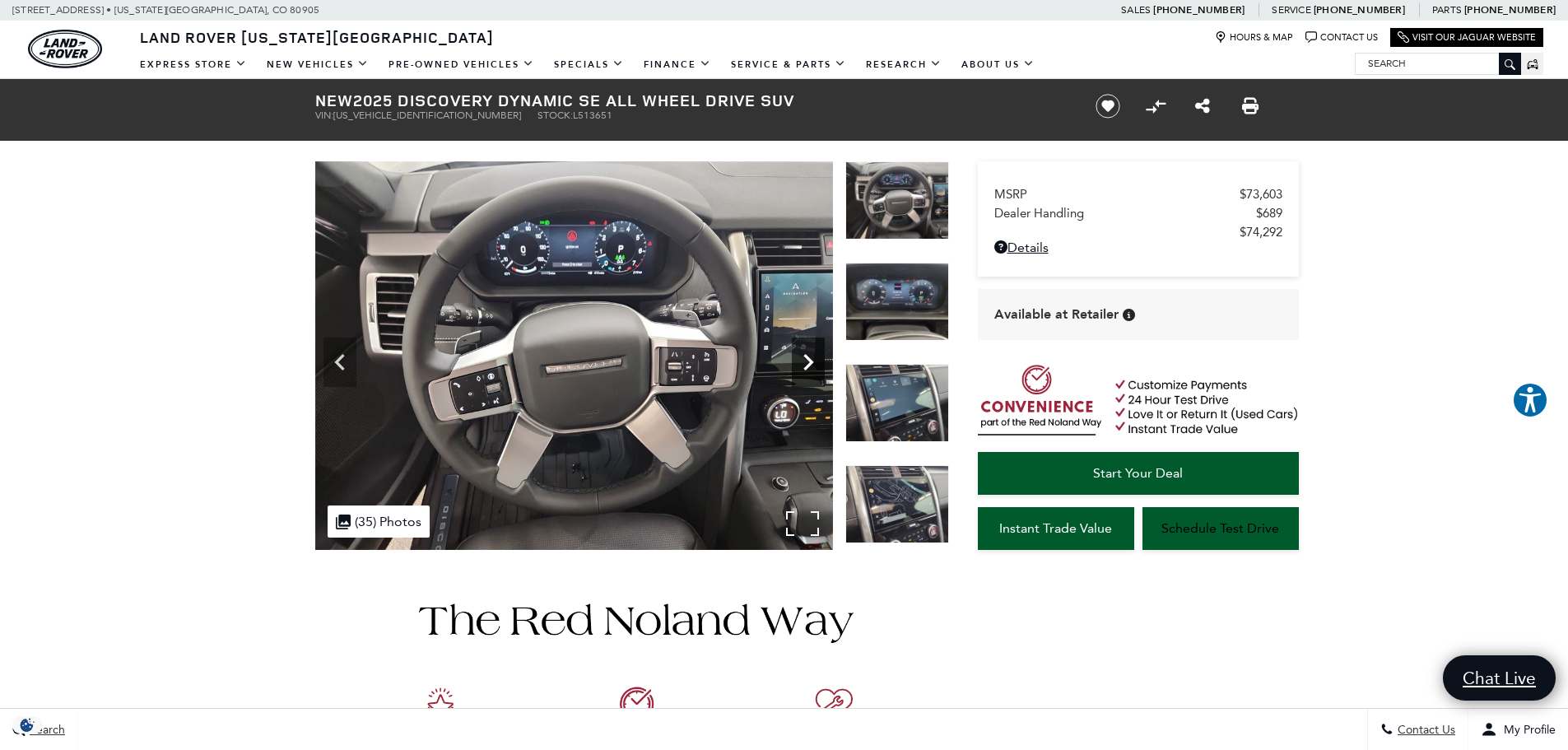
click at [804, 360] on icon "Next" at bounding box center [808, 363] width 33 height 33
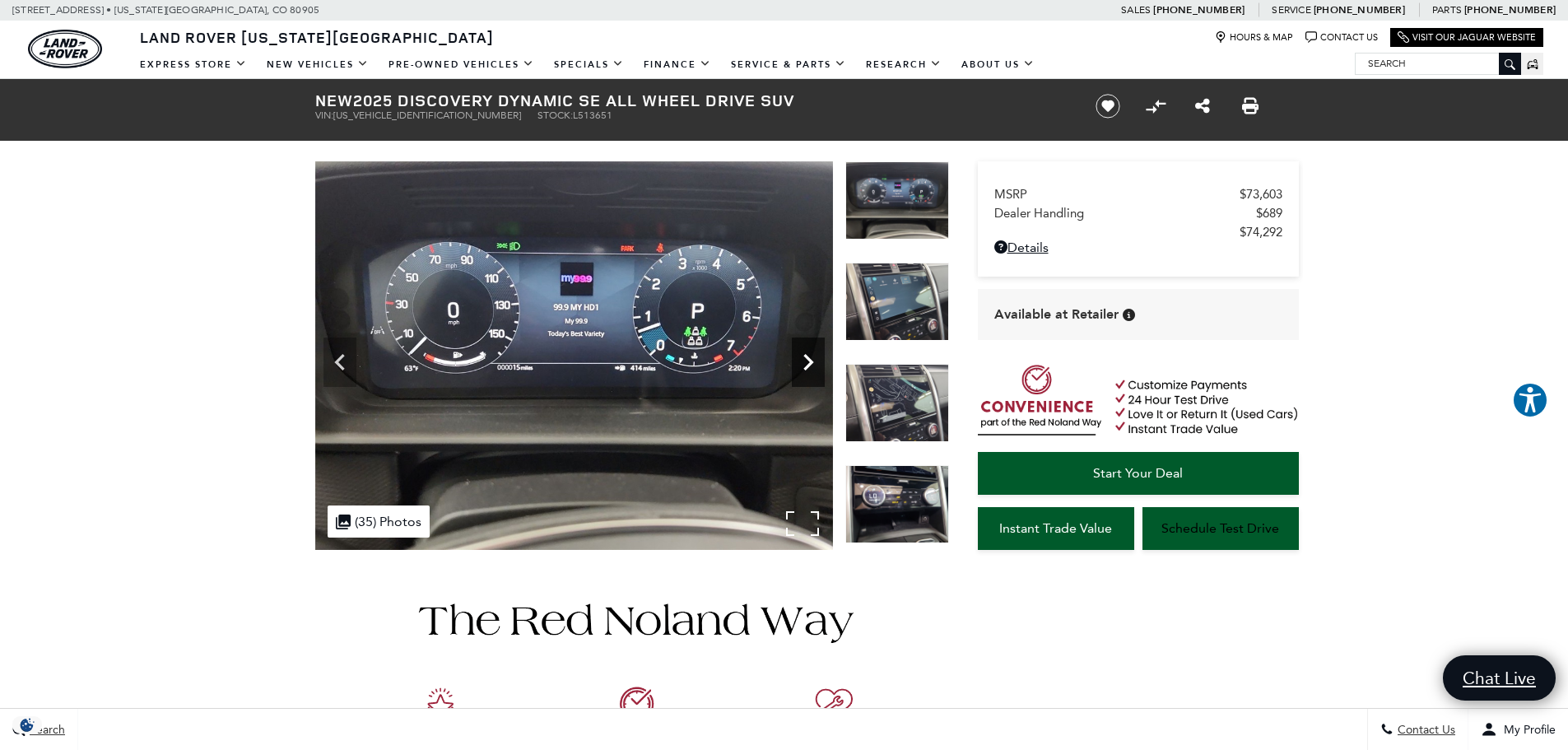
click at [804, 360] on icon "Next" at bounding box center [808, 363] width 33 height 33
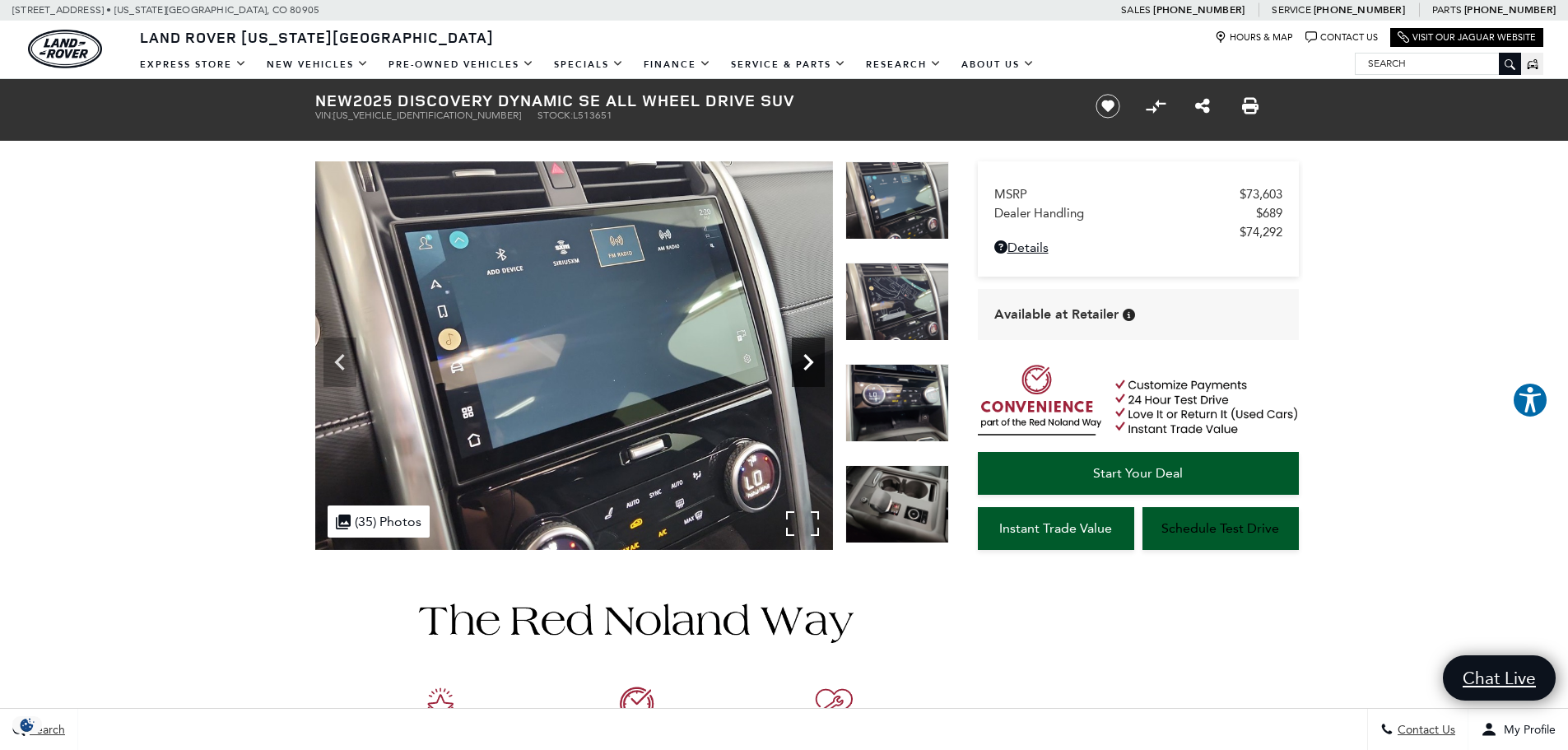
click at [804, 360] on icon "Next" at bounding box center [808, 363] width 33 height 33
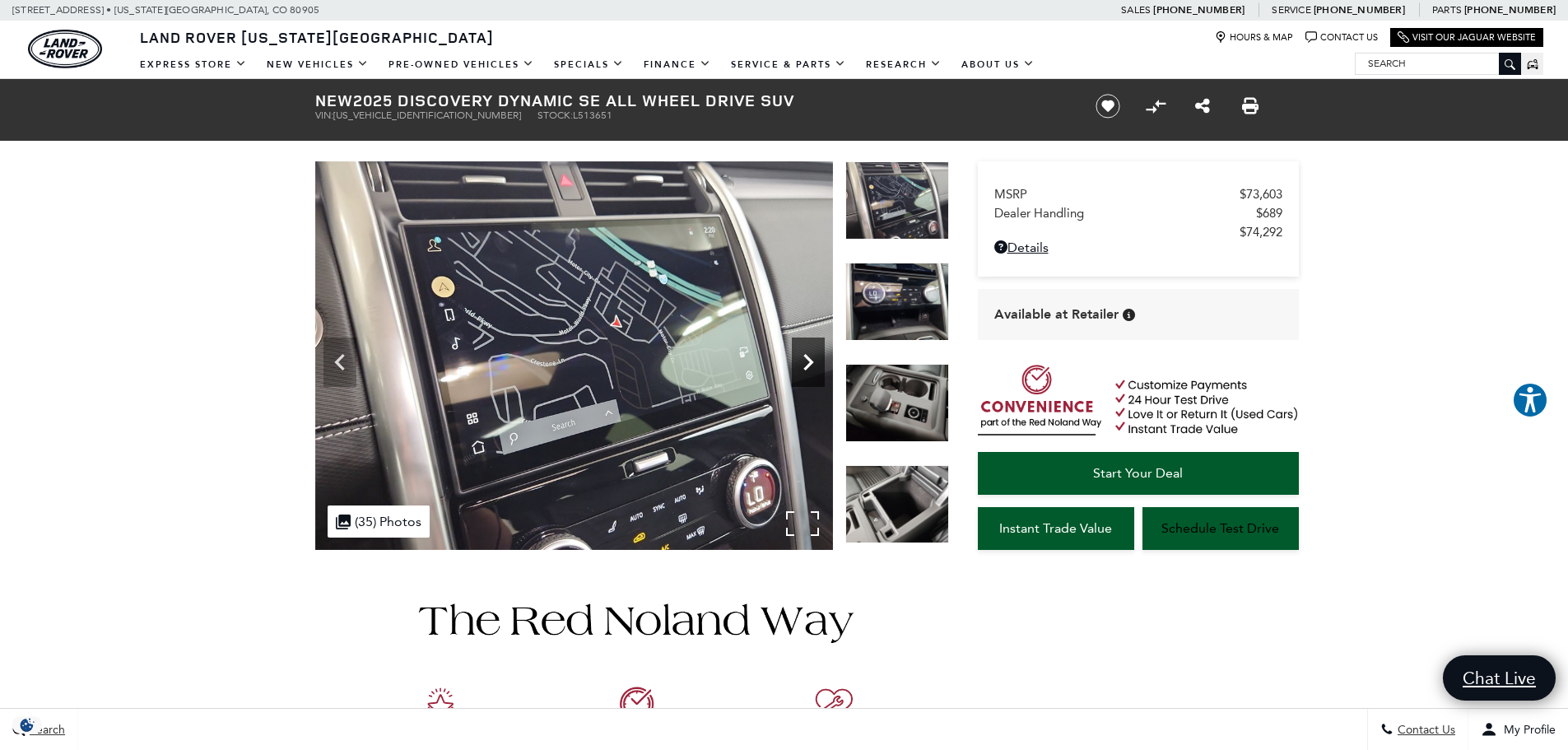
click at [804, 360] on icon "Next" at bounding box center [808, 363] width 33 height 33
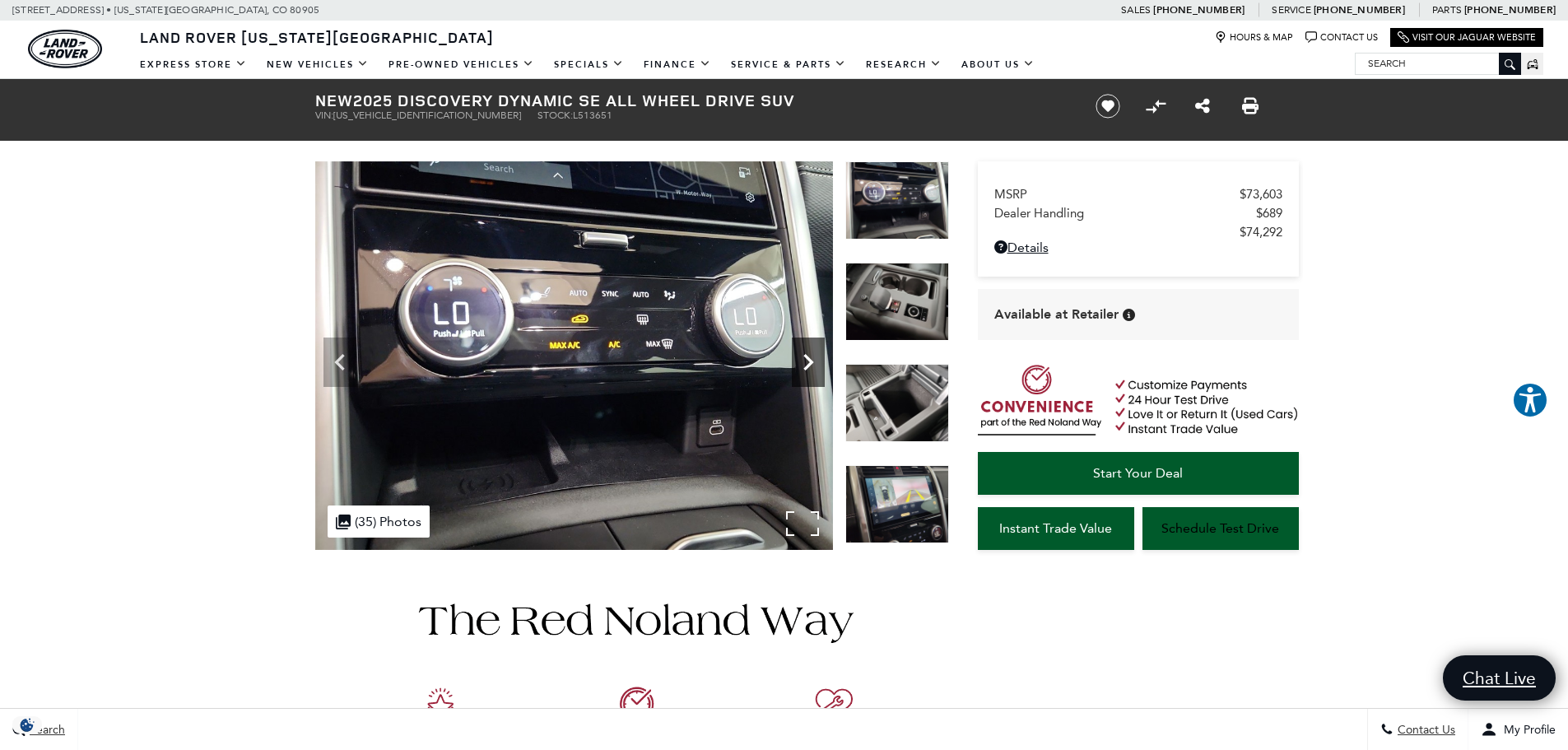
click at [804, 360] on icon "Next" at bounding box center [808, 363] width 33 height 33
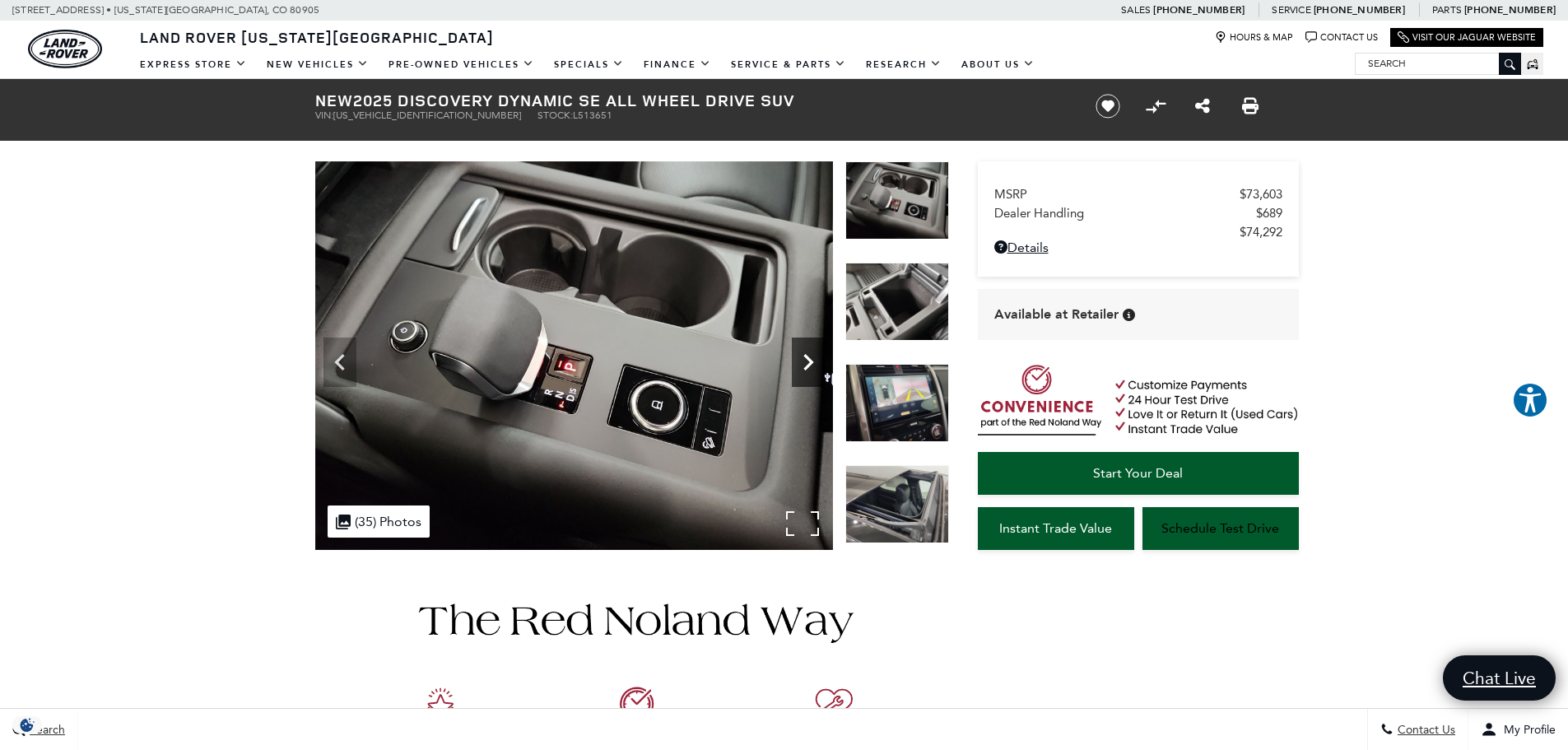
click at [804, 360] on icon "Next" at bounding box center [808, 363] width 33 height 33
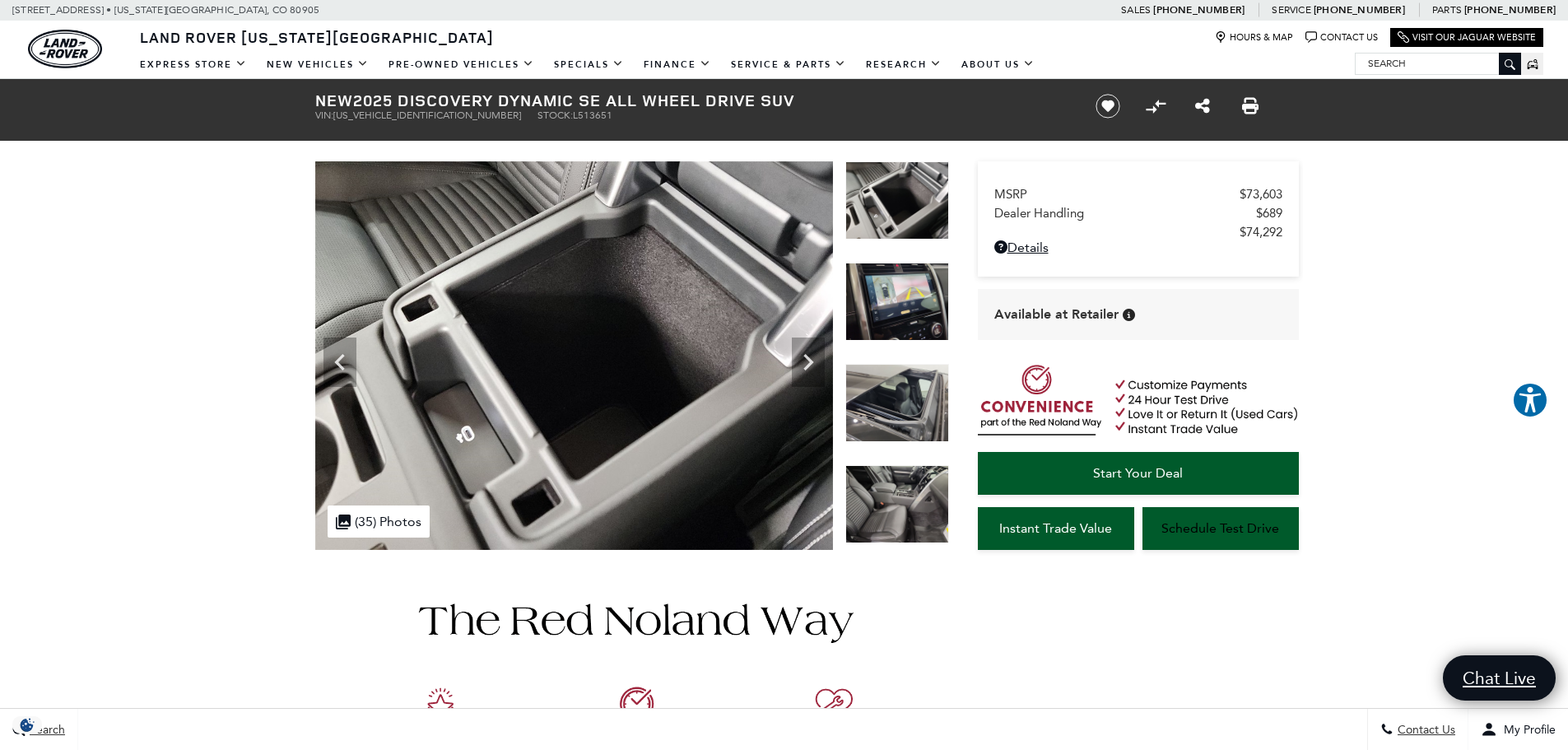
click at [893, 391] on img at bounding box center [897, 403] width 104 height 78
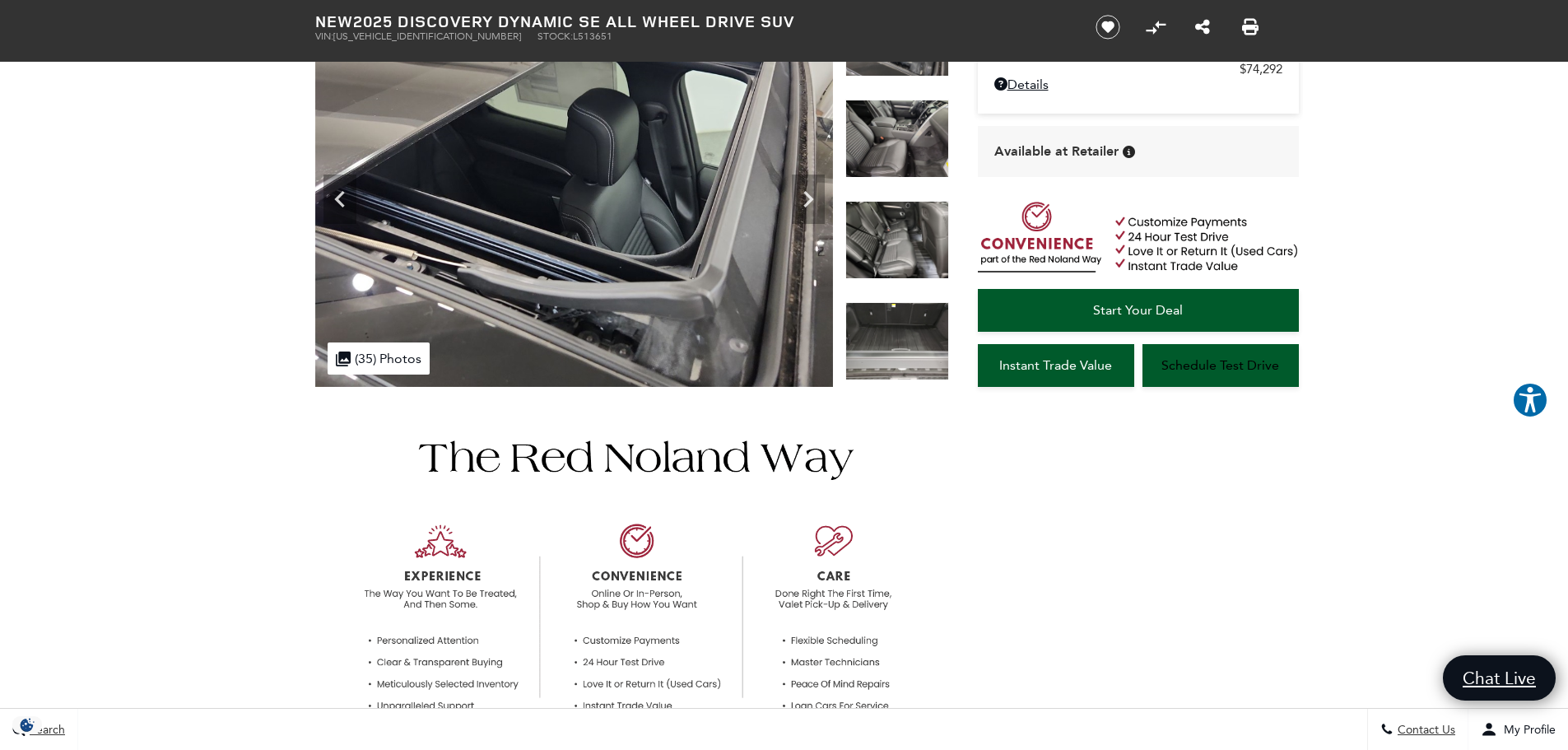
scroll to position [164, 0]
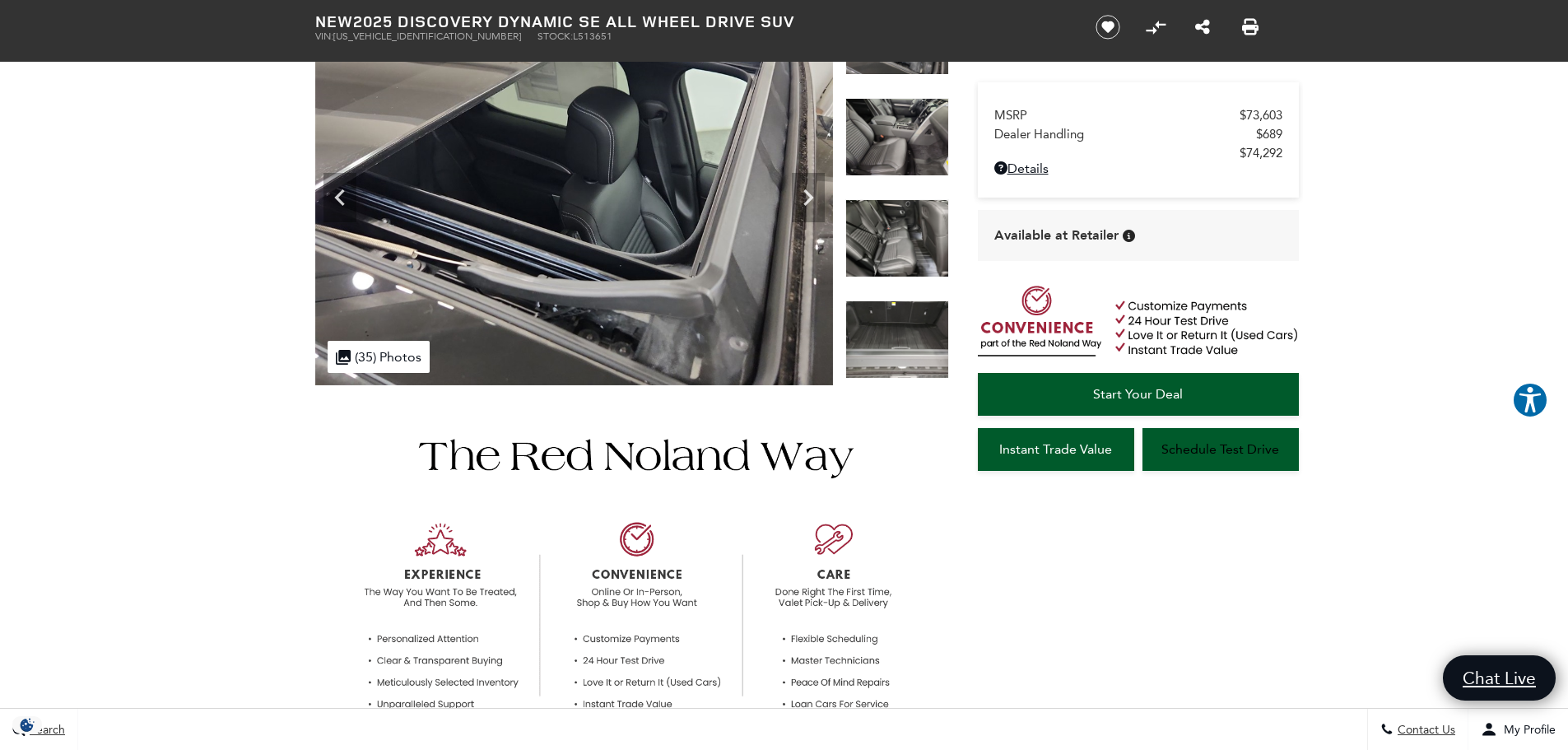
click at [882, 334] on img at bounding box center [897, 339] width 104 height 78
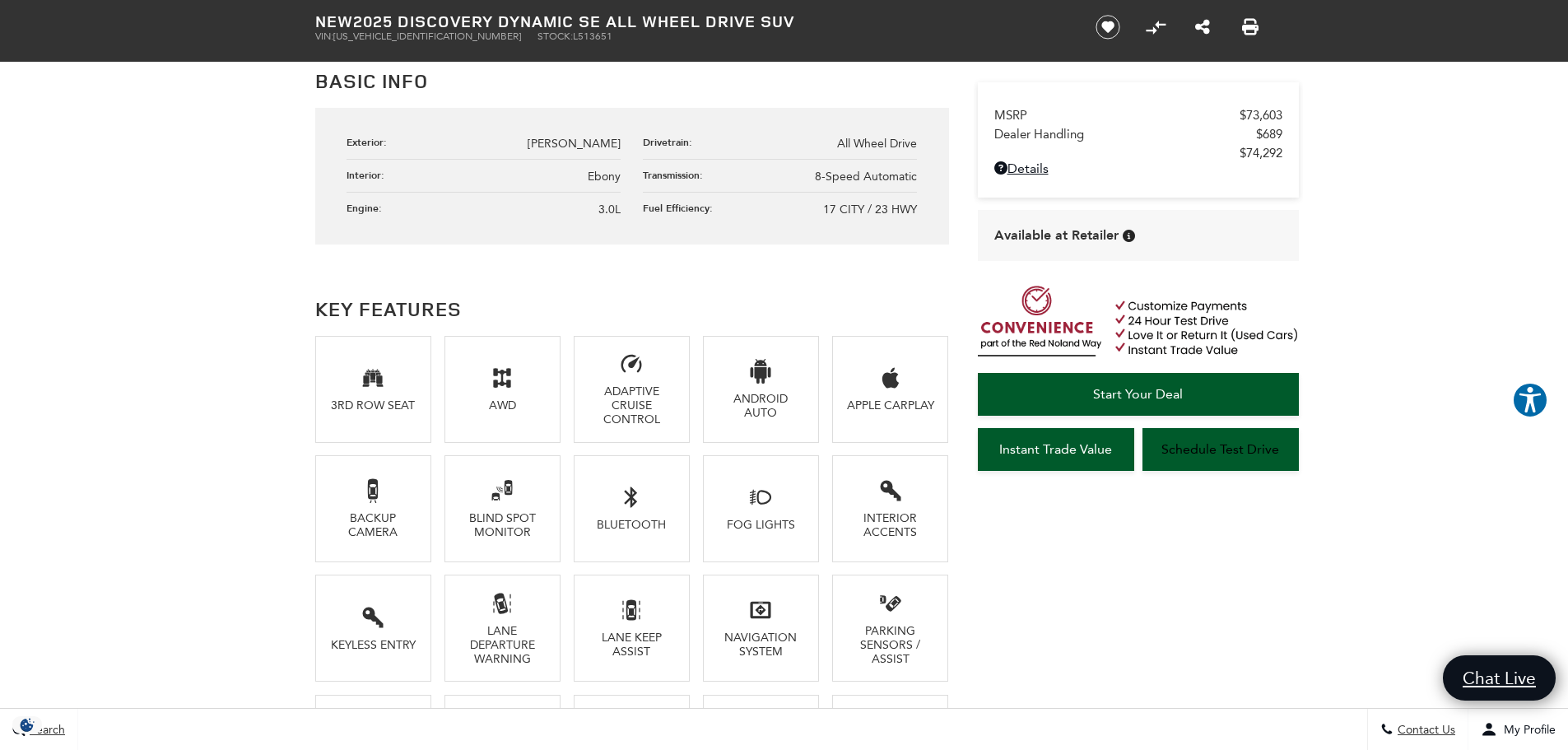
scroll to position [659, 0]
